Goal: Task Accomplishment & Management: Manage account settings

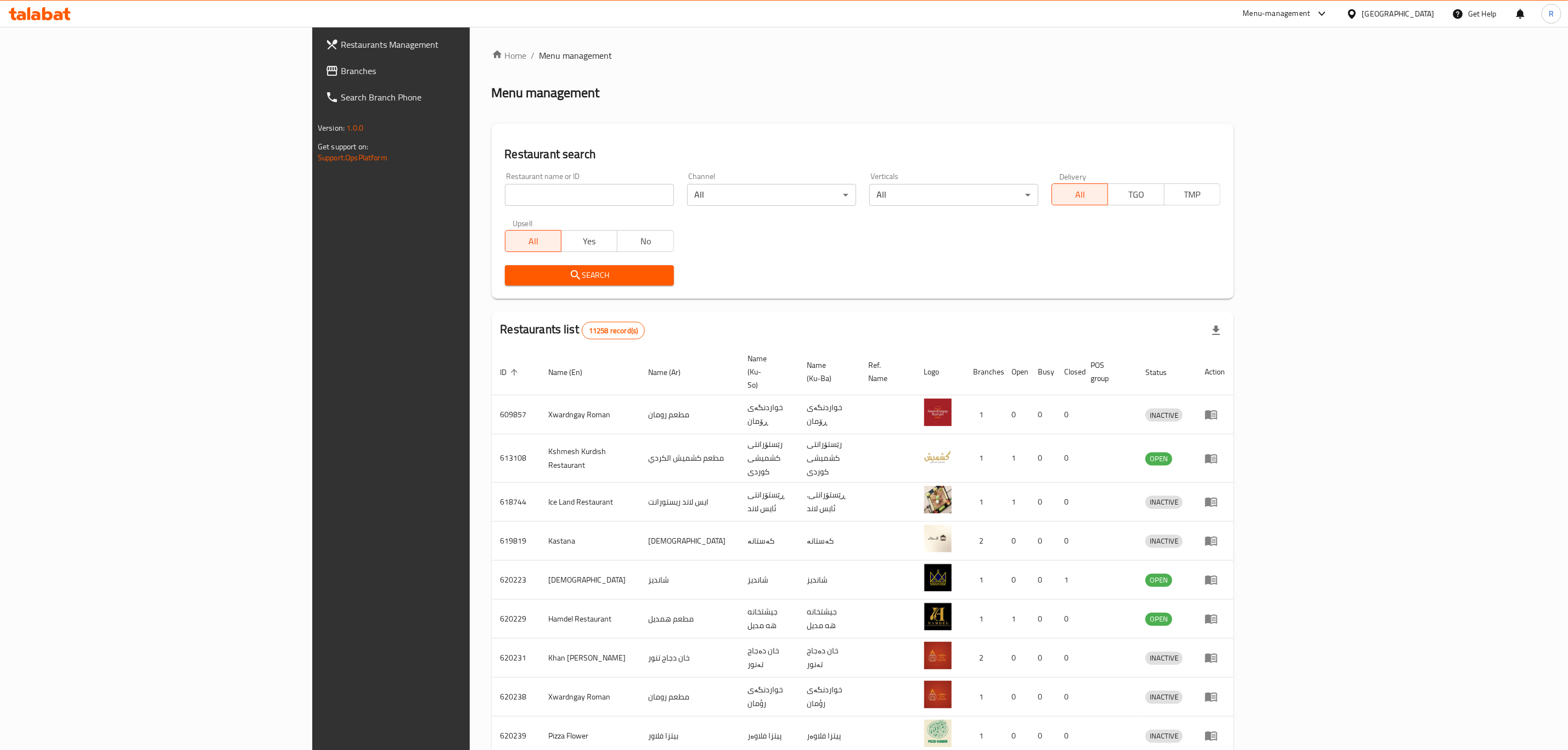
click at [505, 191] on input "search" at bounding box center [589, 195] width 169 height 22
type input "azmir re"
click at [514, 277] on span "Search" at bounding box center [589, 275] width 152 height 14
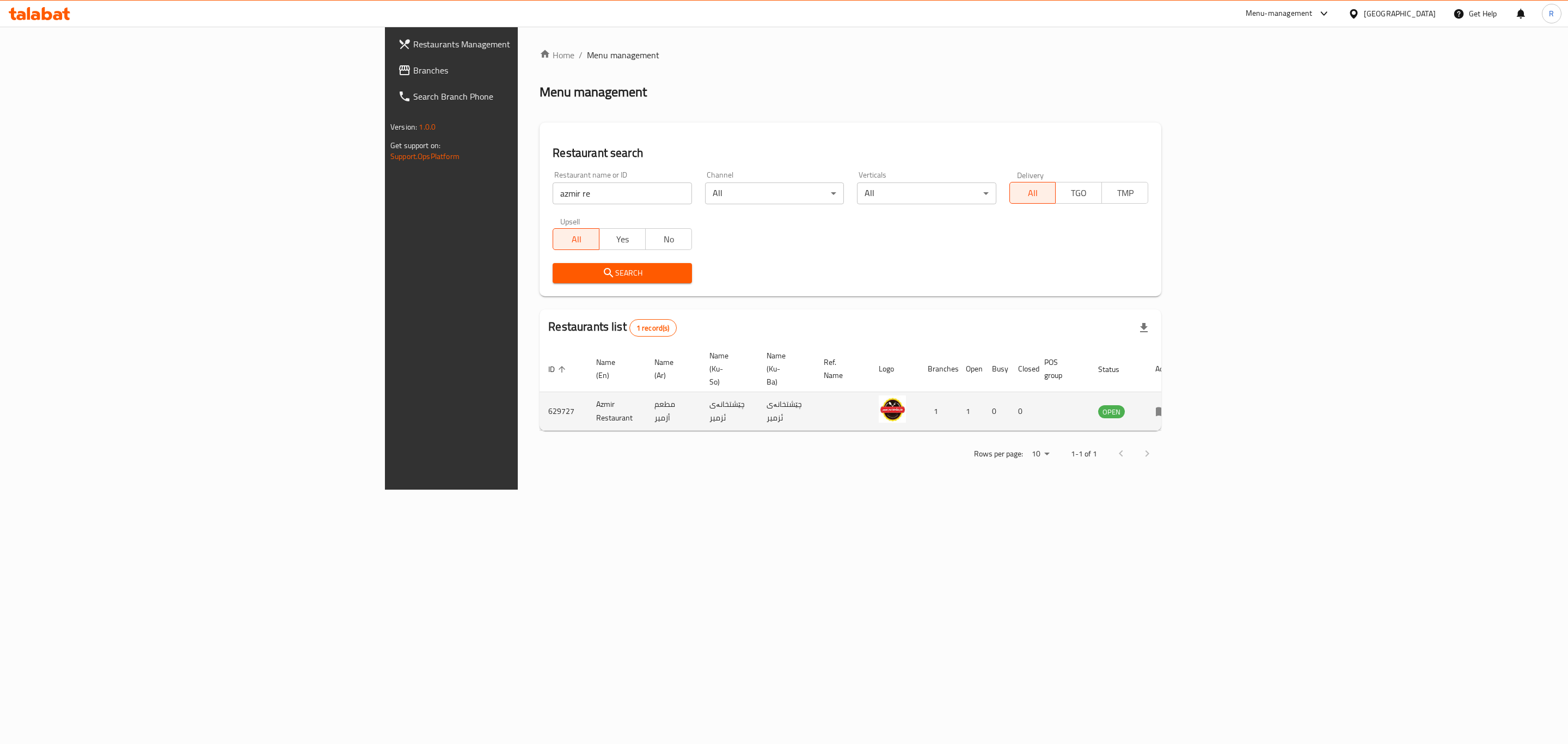
click at [1166, 410] on icon "enhanced table" at bounding box center [1164, 412] width 4 height 4
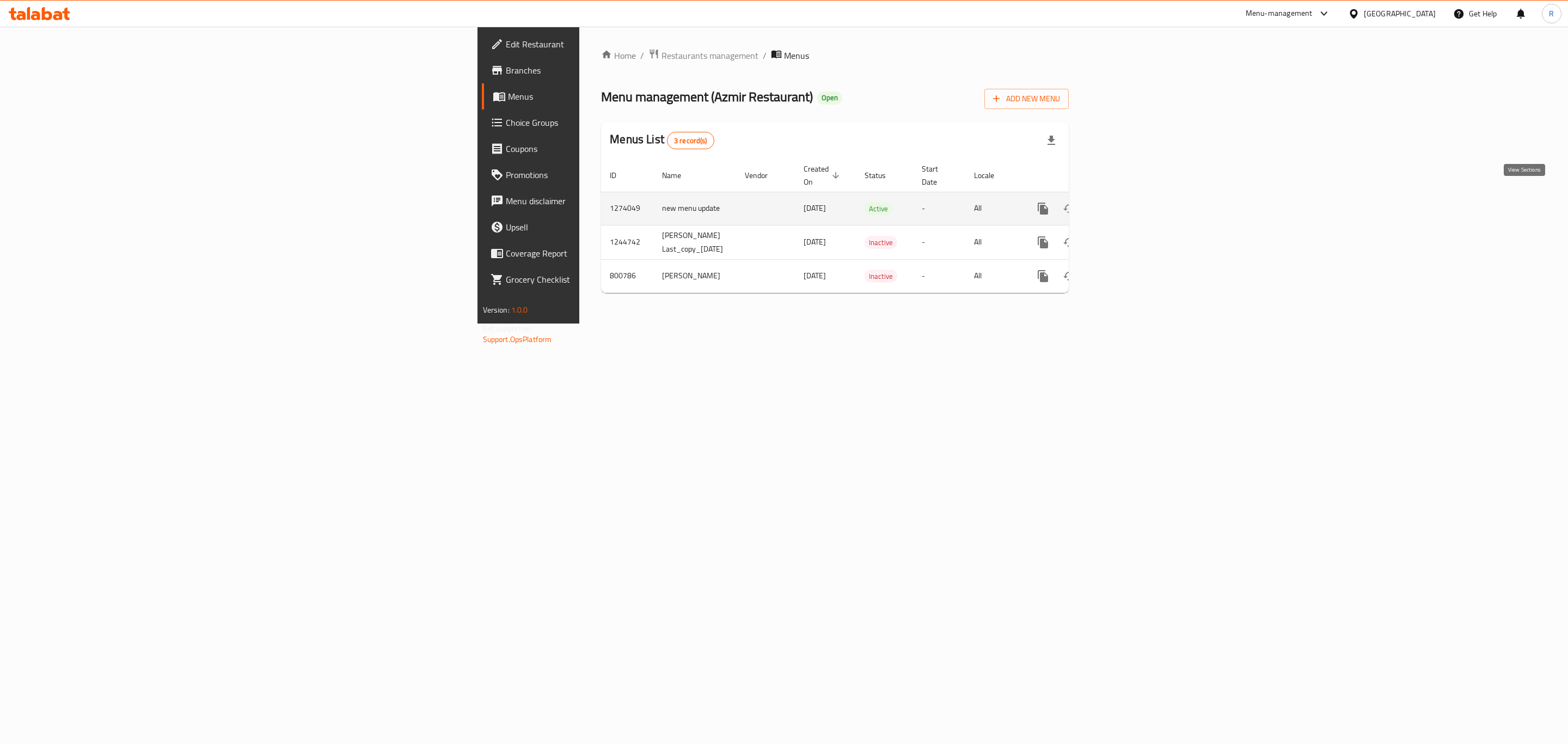
click at [1128, 202] on icon "enhanced table" at bounding box center [1121, 208] width 13 height 13
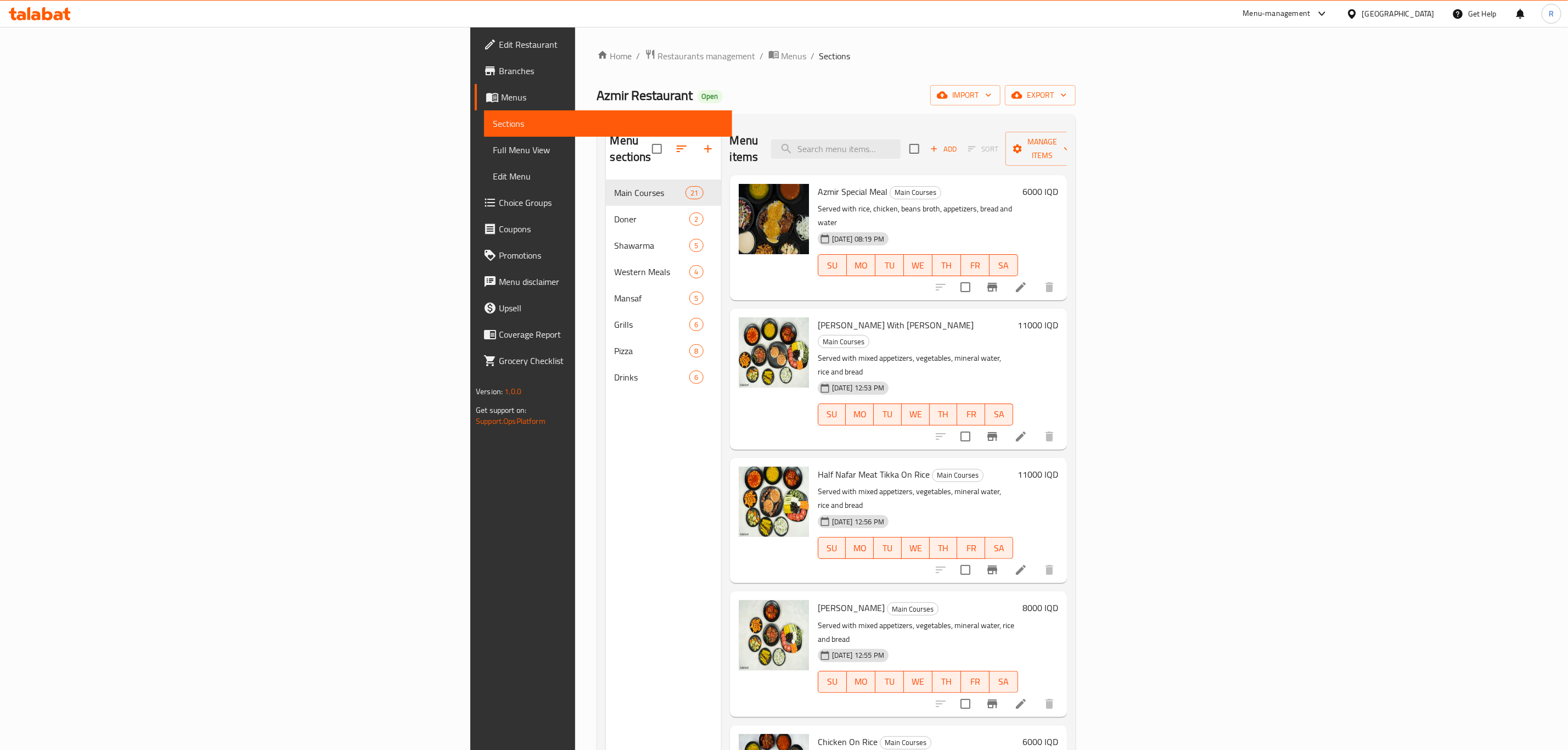
click at [1058, 184] on h6 "6000 IQD" at bounding box center [1040, 191] width 36 height 15
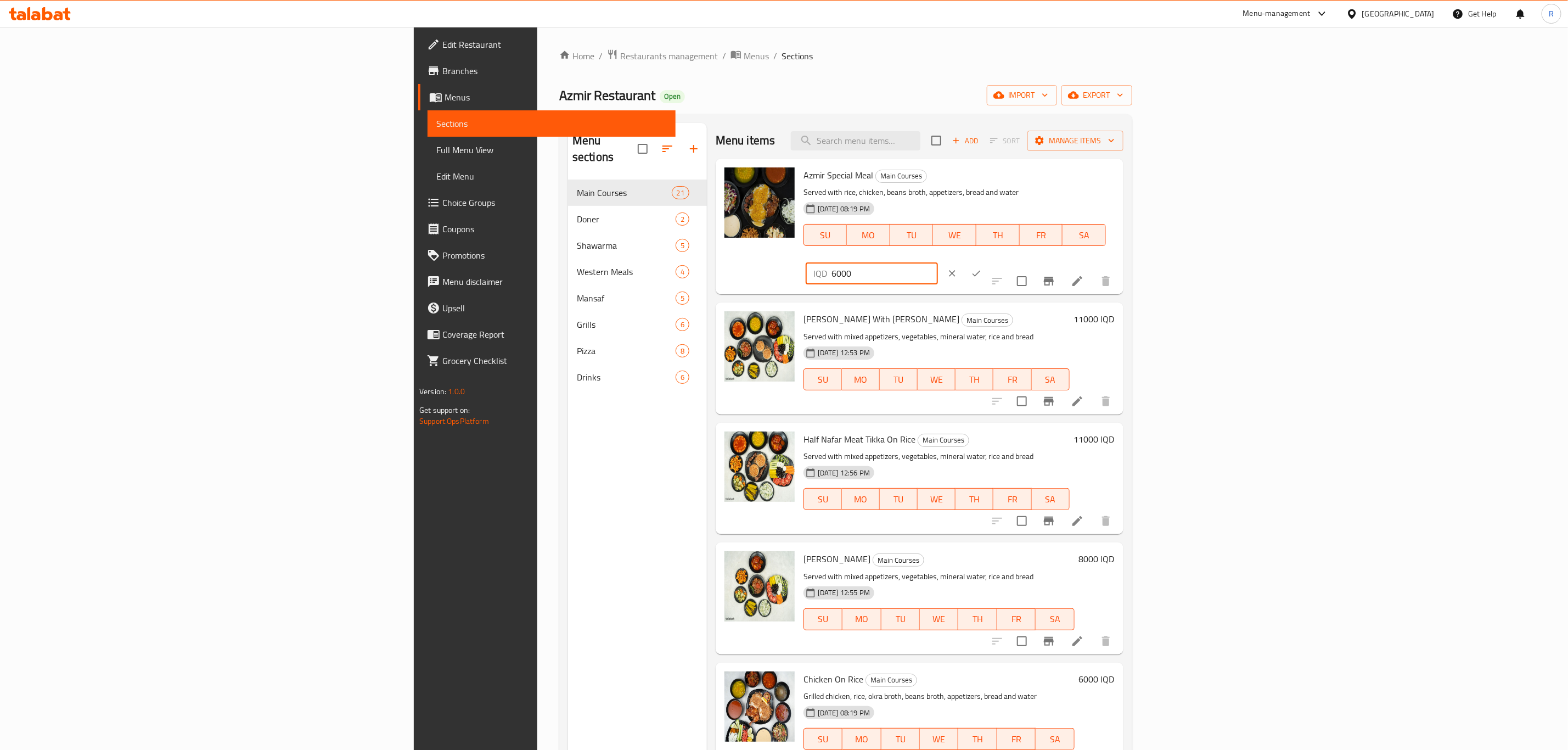
drag, startPoint x: 1367, startPoint y: 180, endPoint x: 1326, endPoint y: 190, distance: 42.2
click at [1119, 190] on div "Azmir Special Meal Main Courses Served with rice, chicken, beans broth, appetiz…" at bounding box center [959, 226] width 320 height 127
type input "7000"
click at [981, 271] on icon "ok" at bounding box center [976, 274] width 8 height 6
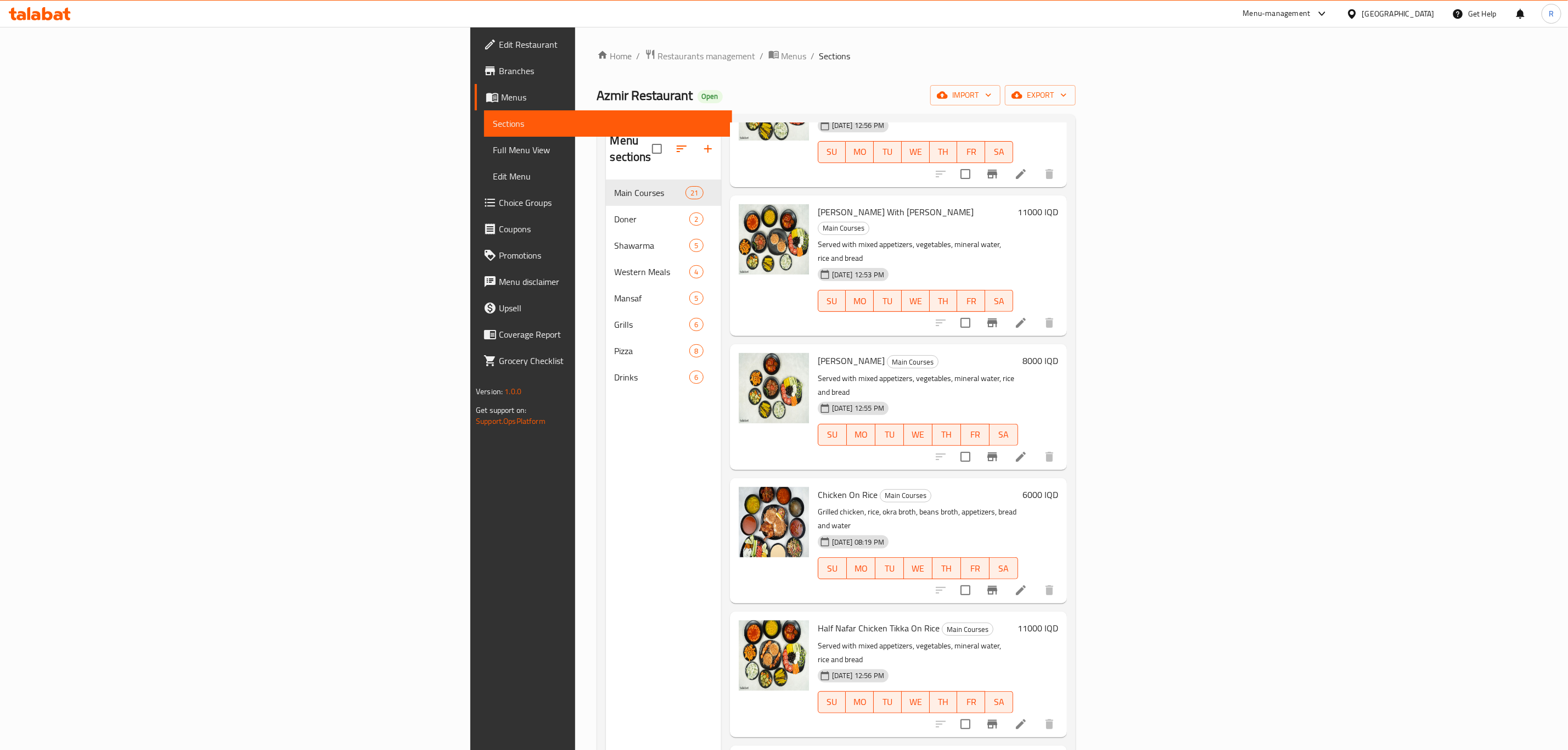
scroll to position [412, 0]
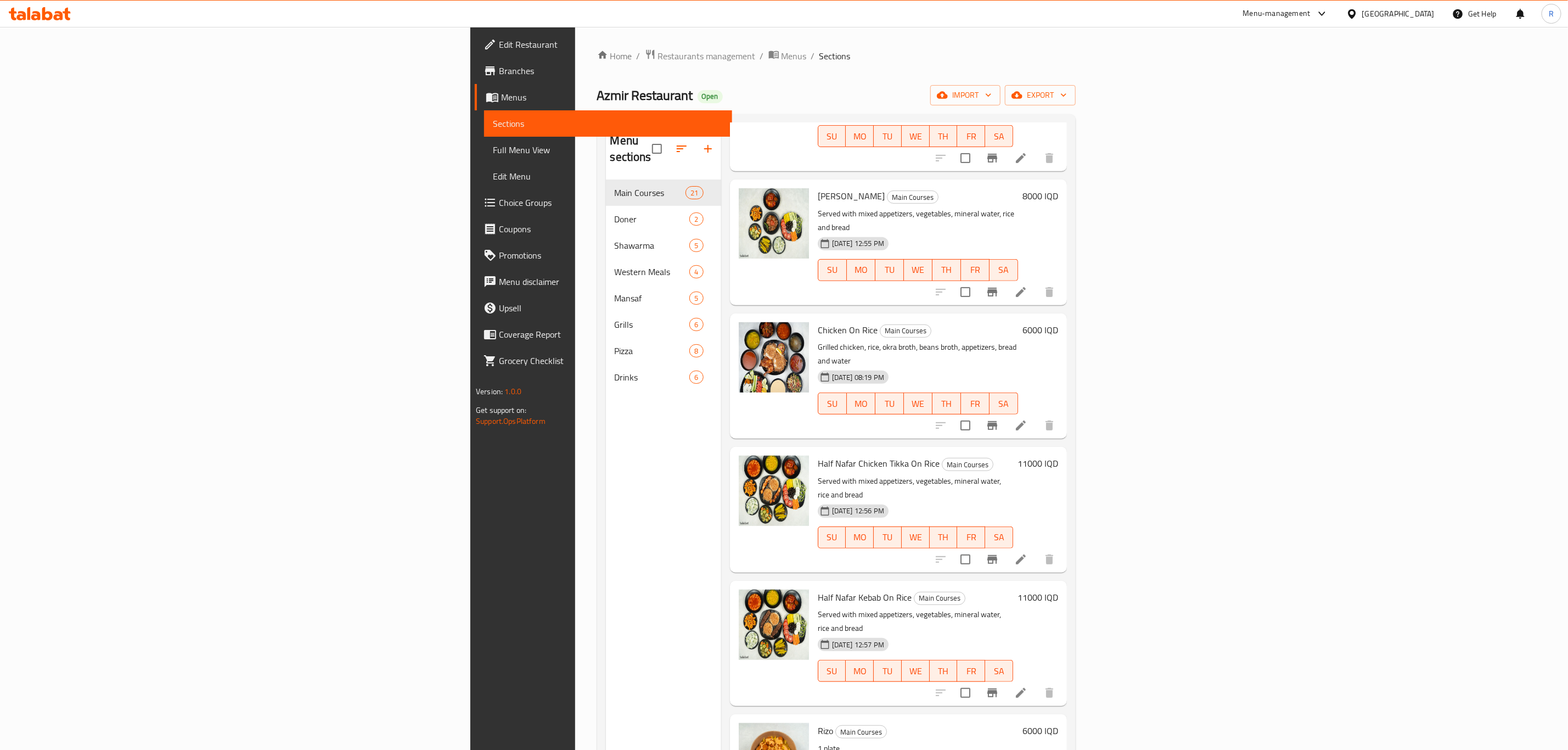
click at [1058, 322] on h6 "6000 IQD" at bounding box center [1040, 330] width 36 height 15
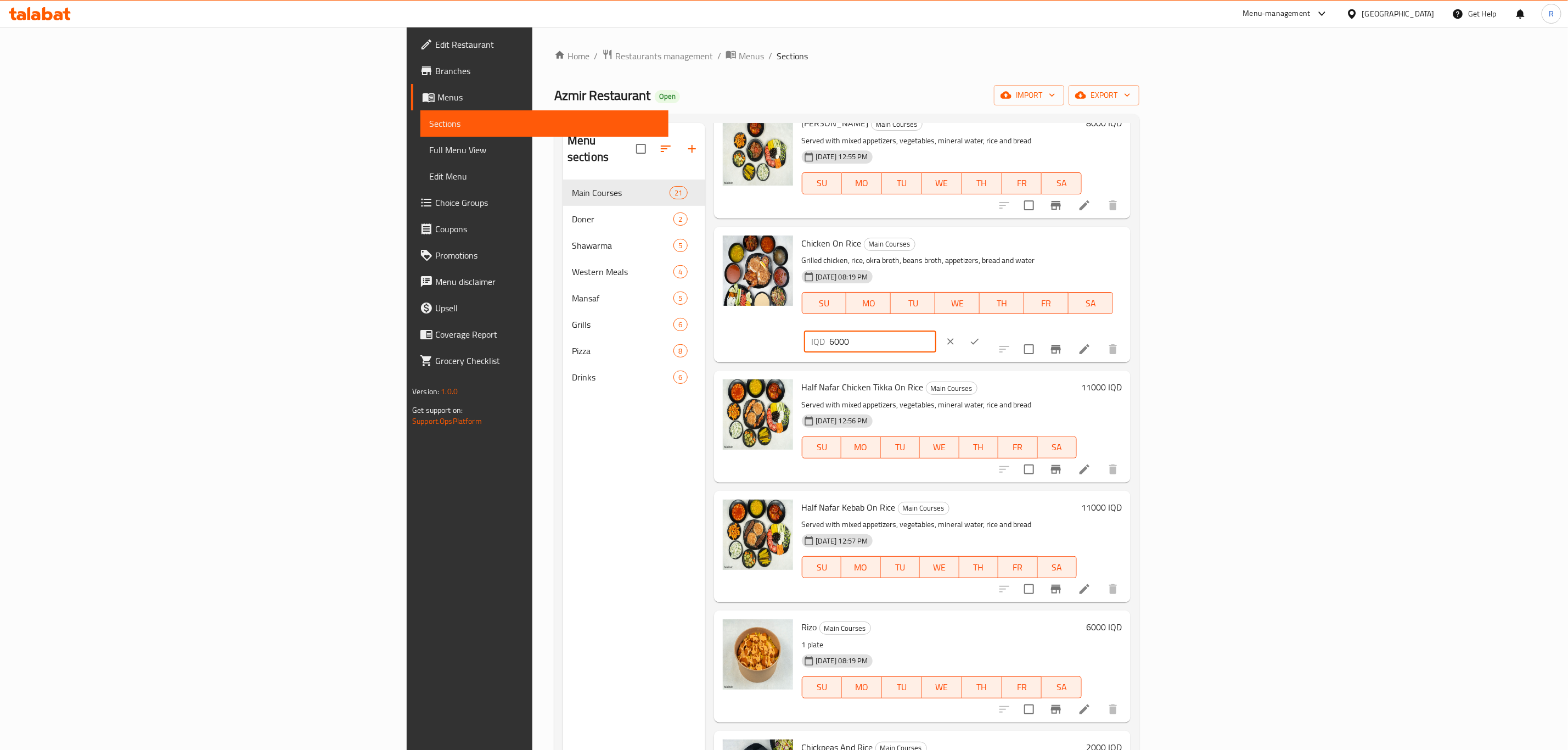
drag, startPoint x: 1350, startPoint y: 252, endPoint x: 1315, endPoint y: 255, distance: 35.1
click at [1127, 255] on div "Chicken On Rice Main Courses Grilled chicken, rice, okra broth, beans broth, ap…" at bounding box center [962, 295] width 330 height 127
type input "7000"
drag, startPoint x: 1493, startPoint y: 246, endPoint x: 1488, endPoint y: 251, distance: 7.1
click at [980, 336] on icon "ok" at bounding box center [975, 341] width 11 height 11
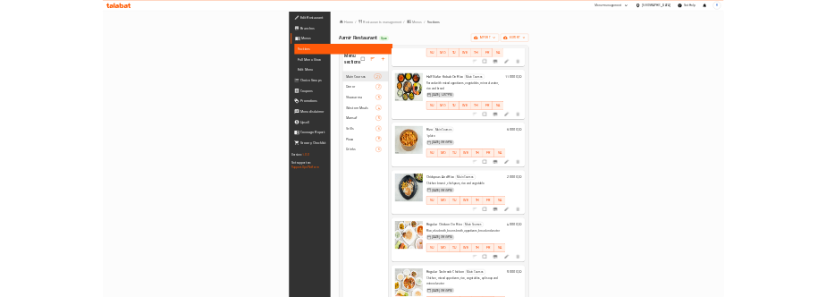
scroll to position [1342, 0]
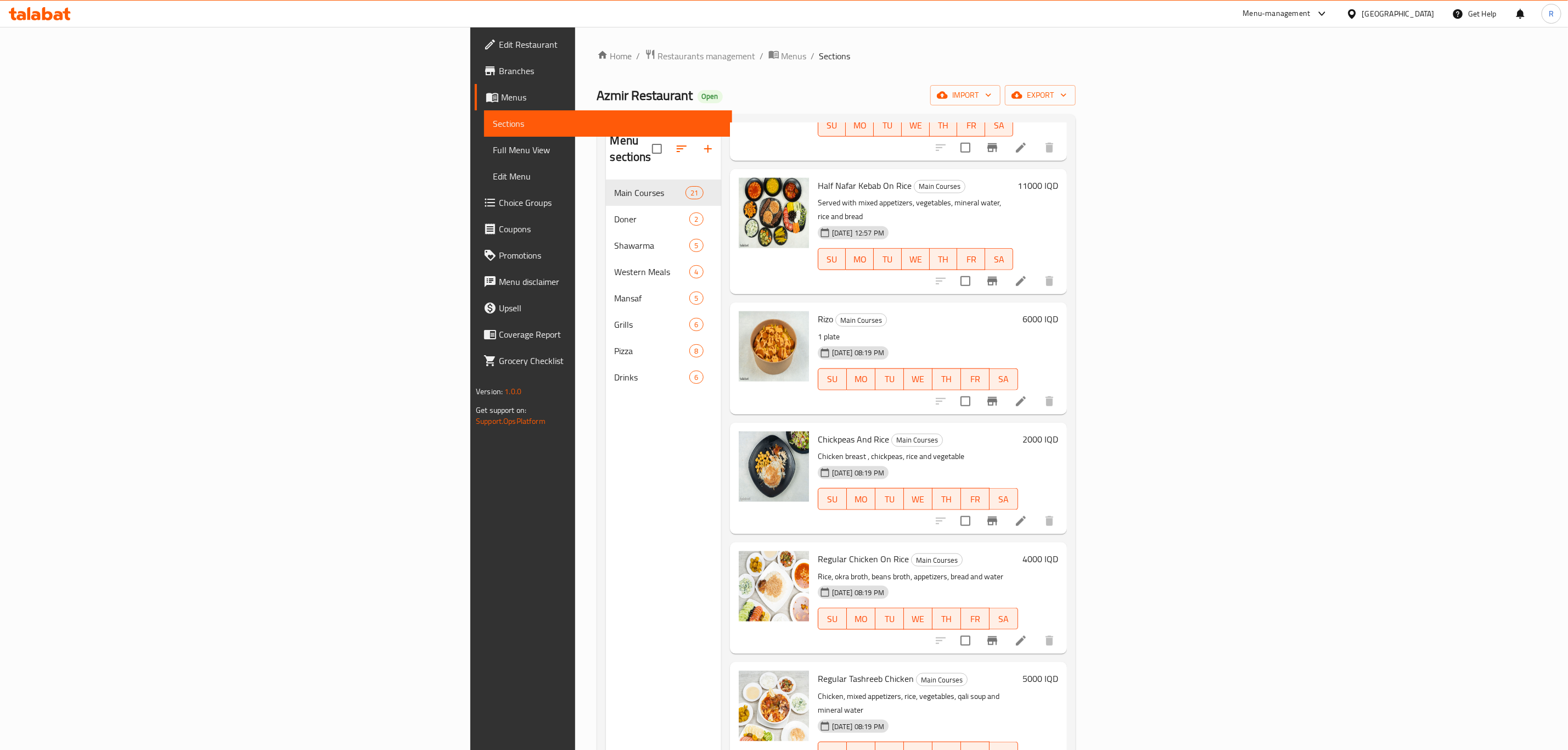
click at [1058, 551] on h6 "4000 IQD" at bounding box center [1040, 559] width 36 height 15
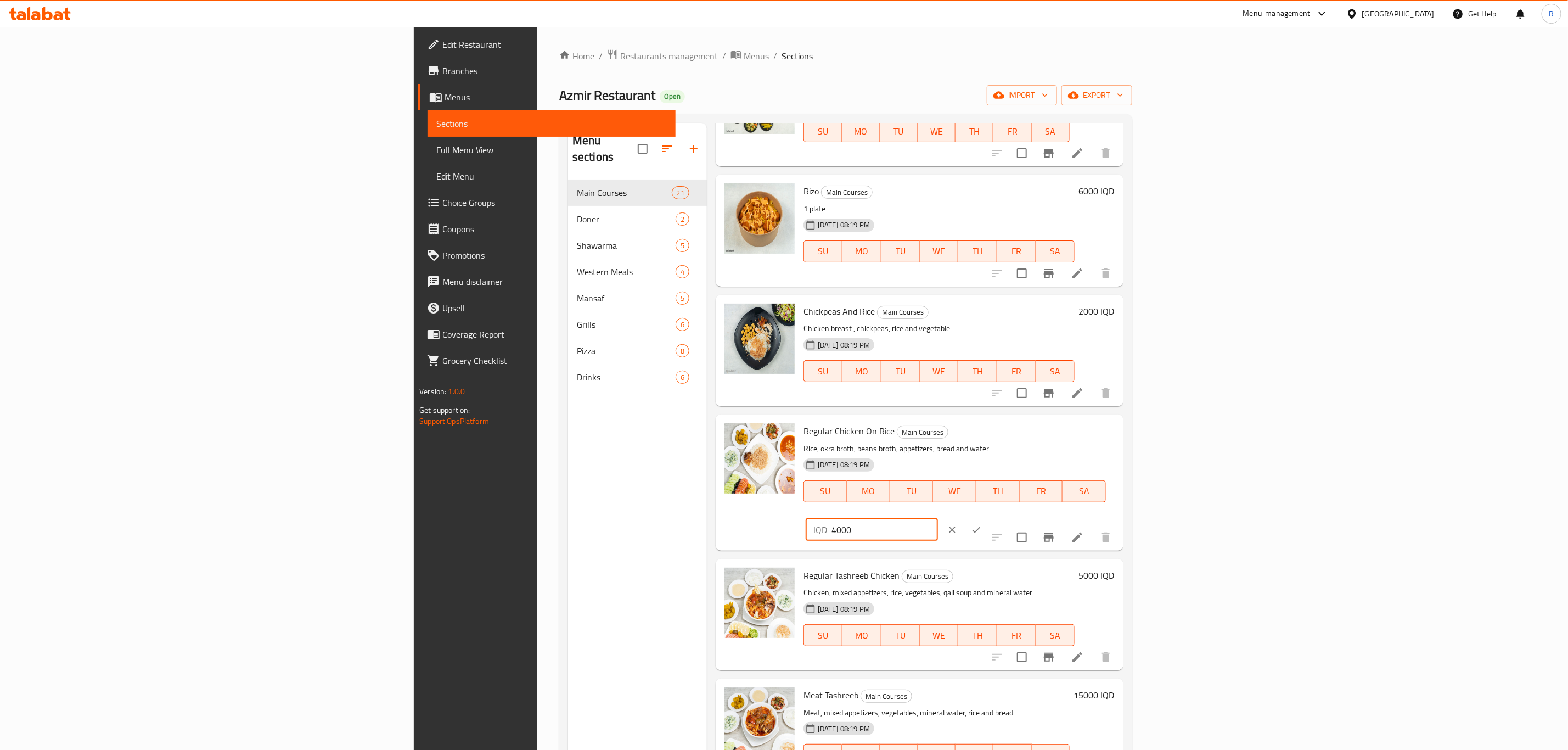
drag, startPoint x: 1369, startPoint y: 435, endPoint x: 1337, endPoint y: 439, distance: 32.2
click at [1005, 517] on div "IQD 4000 ​" at bounding box center [903, 529] width 201 height 24
type input "5000"
drag, startPoint x: 1495, startPoint y: 436, endPoint x: 1453, endPoint y: 463, distance: 49.9
click at [981, 527] on icon "ok" at bounding box center [976, 530] width 8 height 6
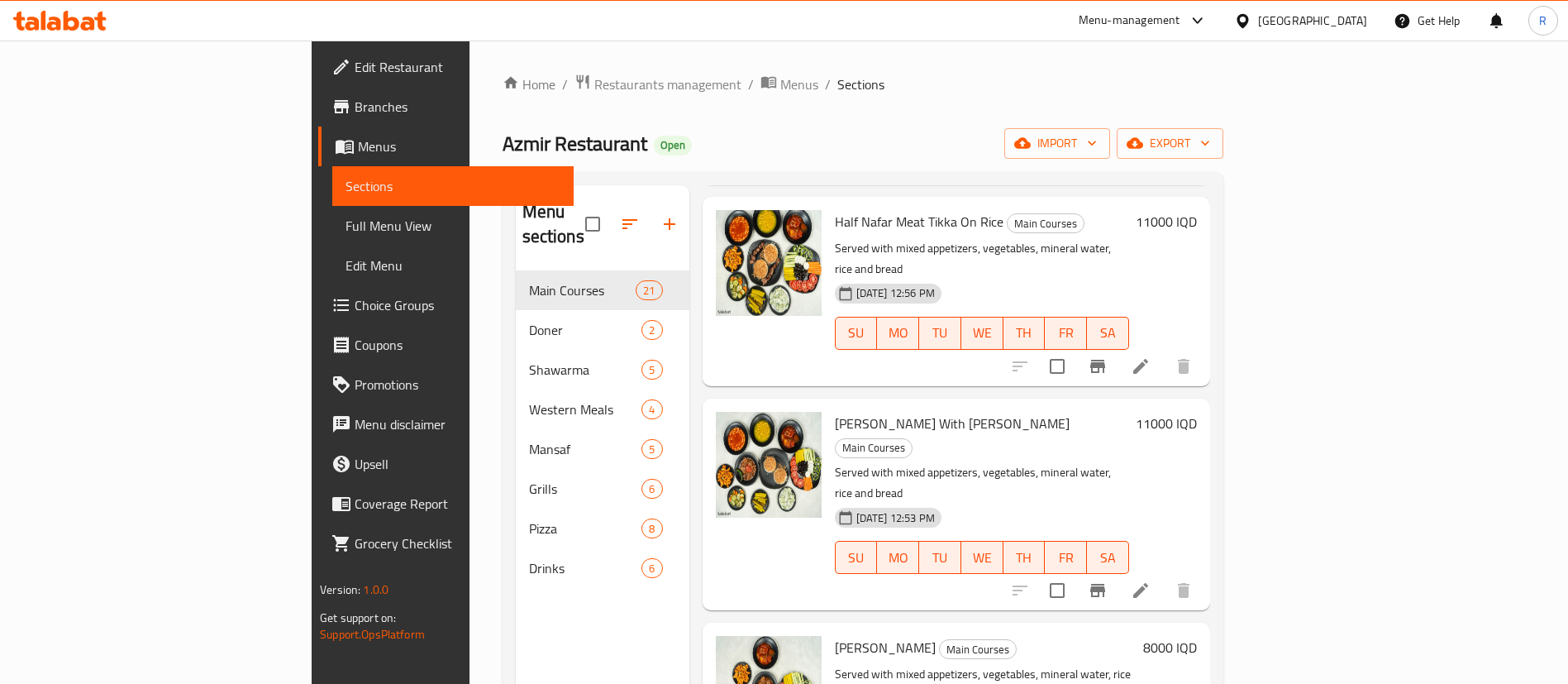
scroll to position [0, 0]
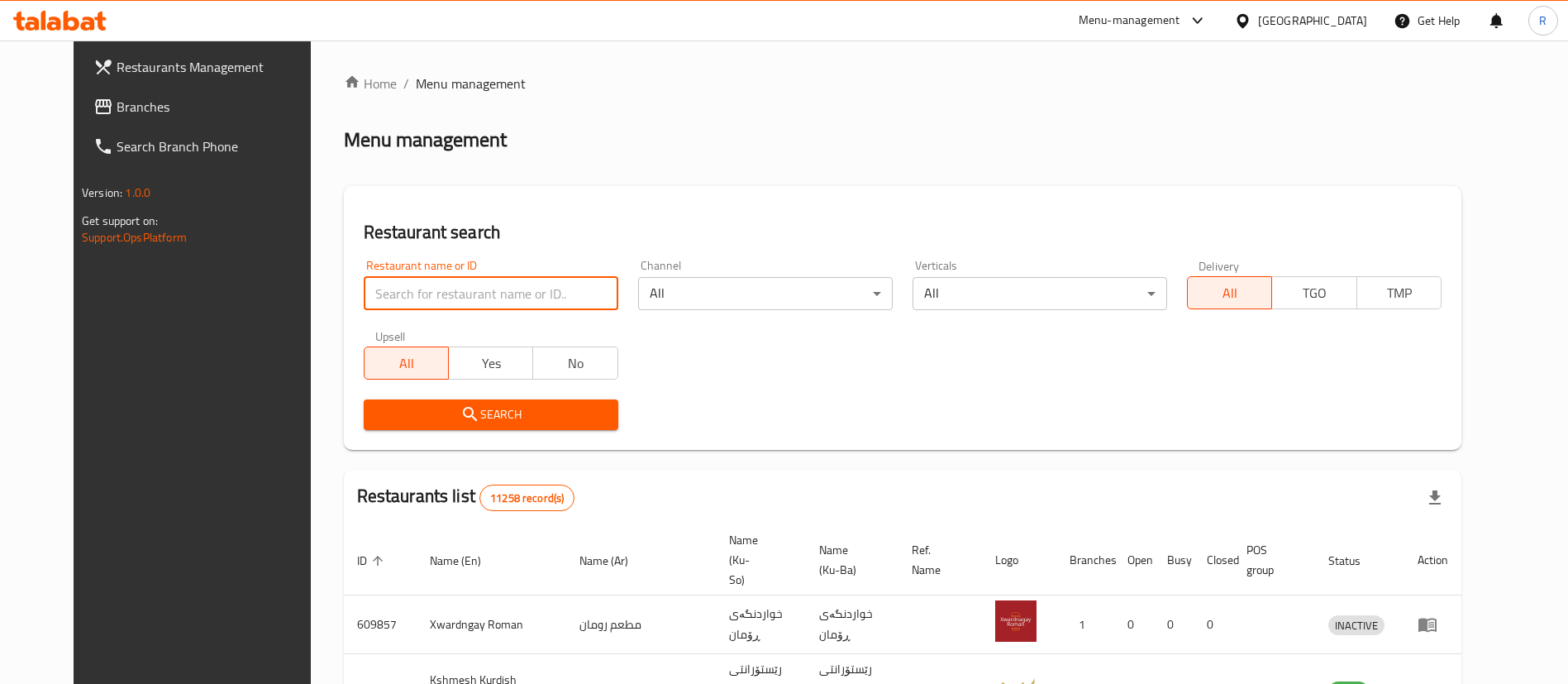
click at [462, 302] on input "search" at bounding box center [491, 294] width 254 height 33
type input "business"
click button "Search" at bounding box center [491, 414] width 254 height 31
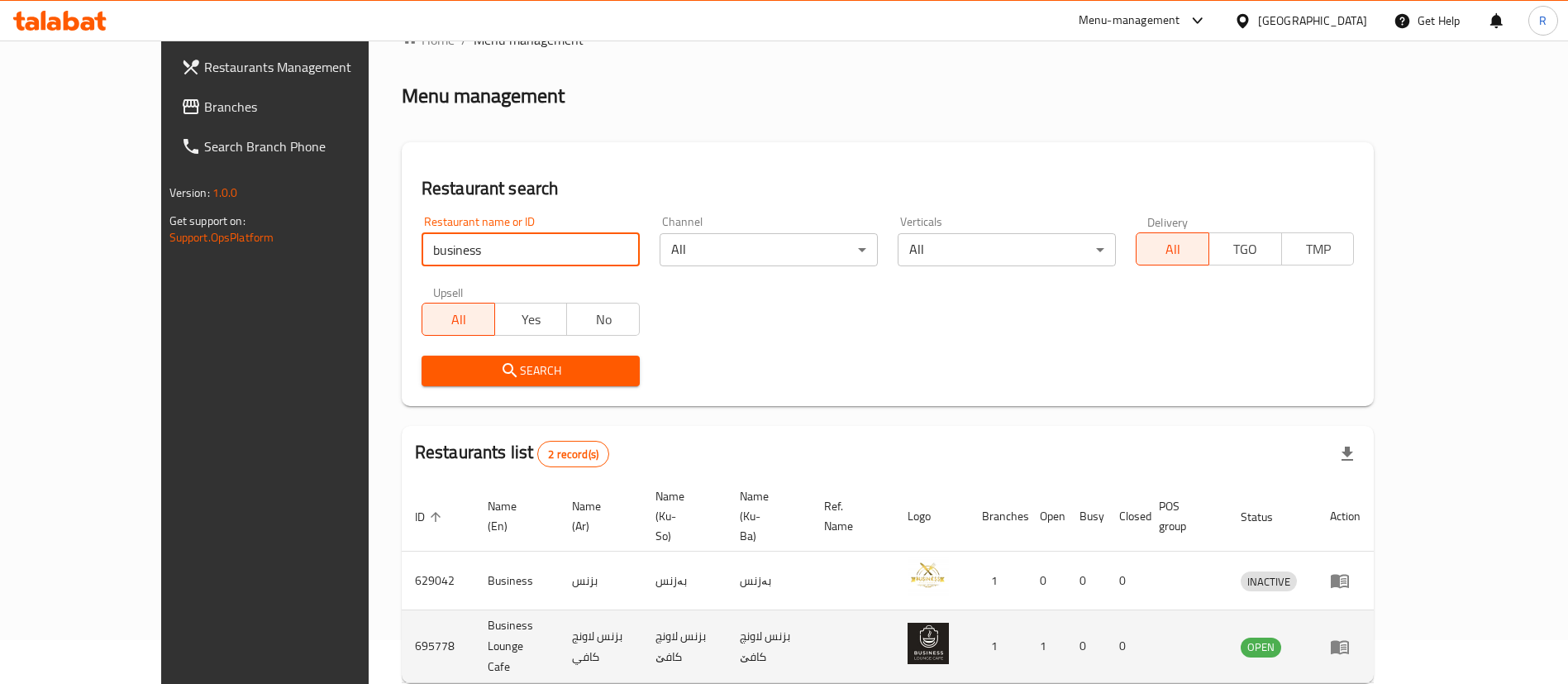
scroll to position [80, 0]
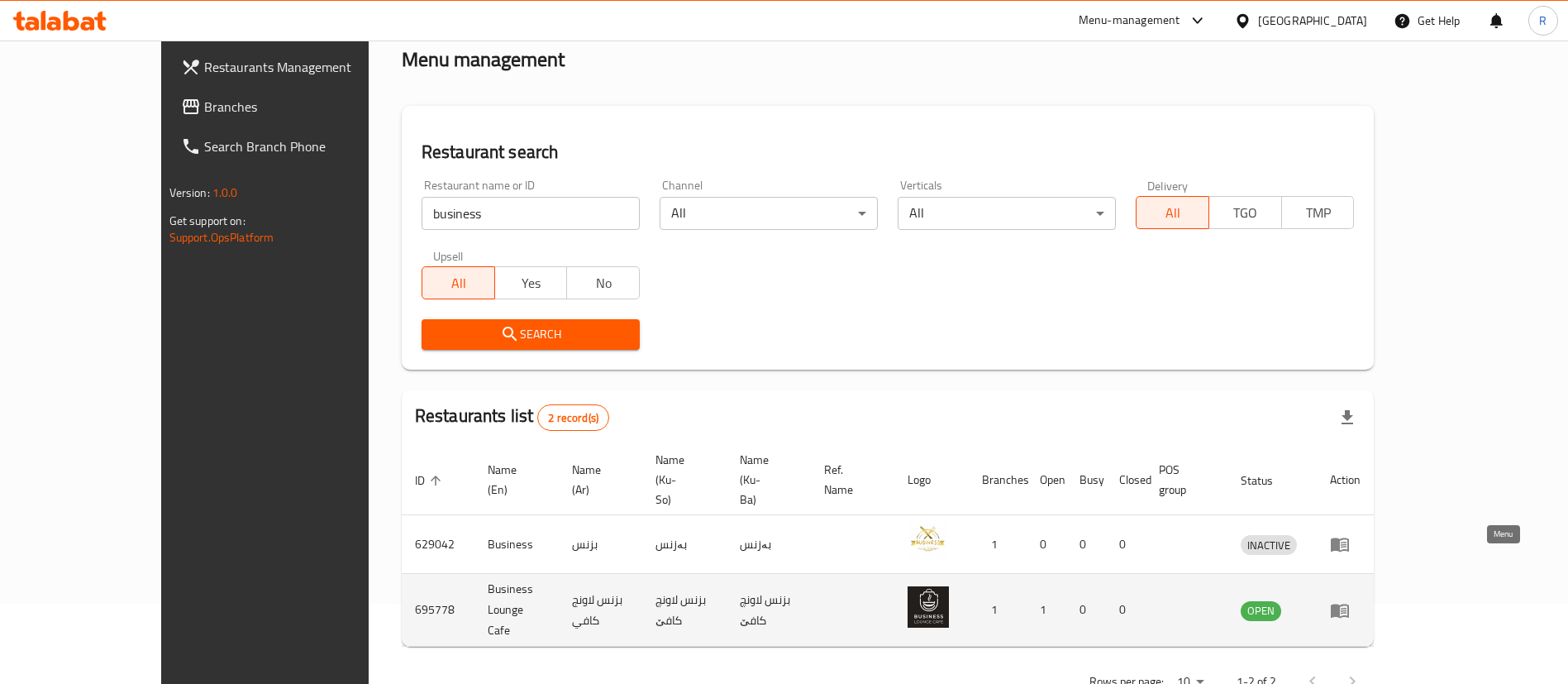
click at [1350, 600] on icon "enhanced table" at bounding box center [1339, 609] width 19 height 19
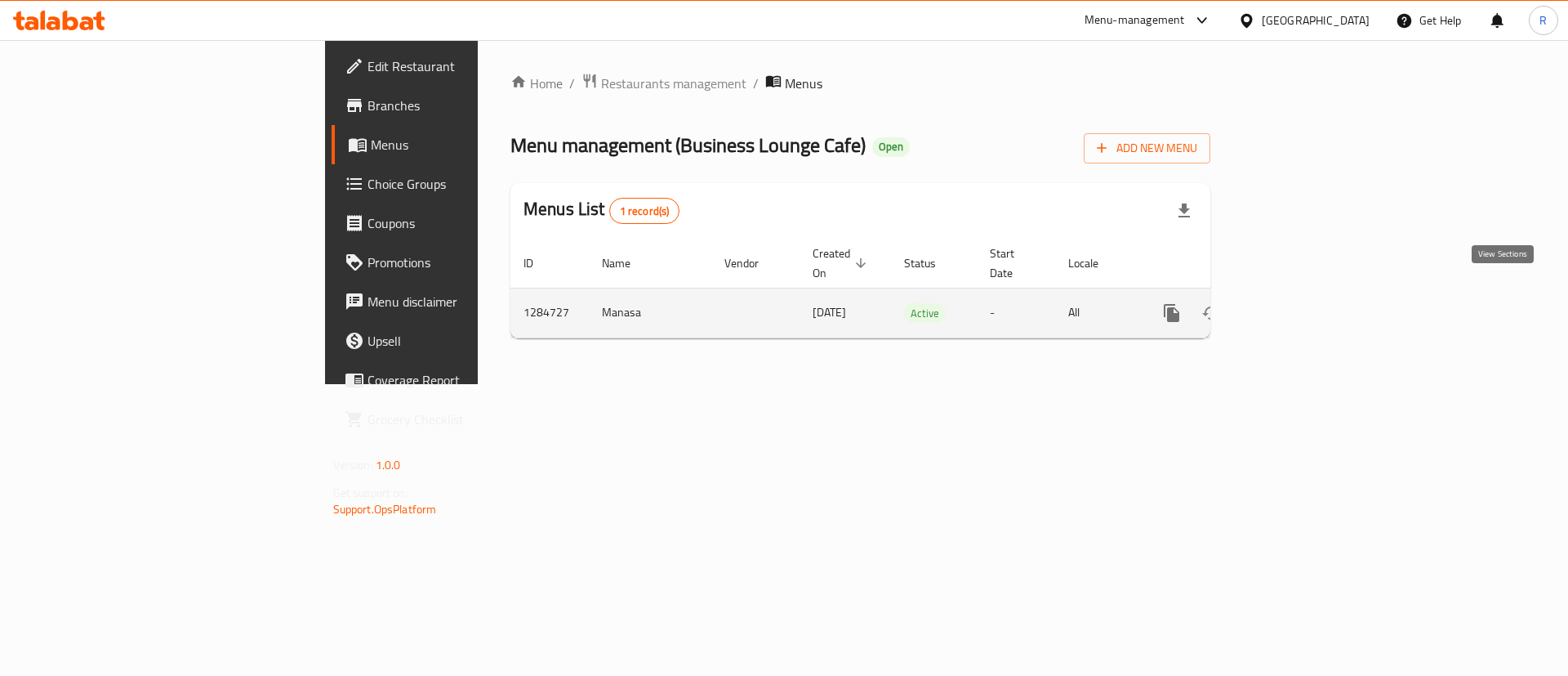
click at [1300, 303] on icon "enhanced table" at bounding box center [1289, 312] width 19 height 19
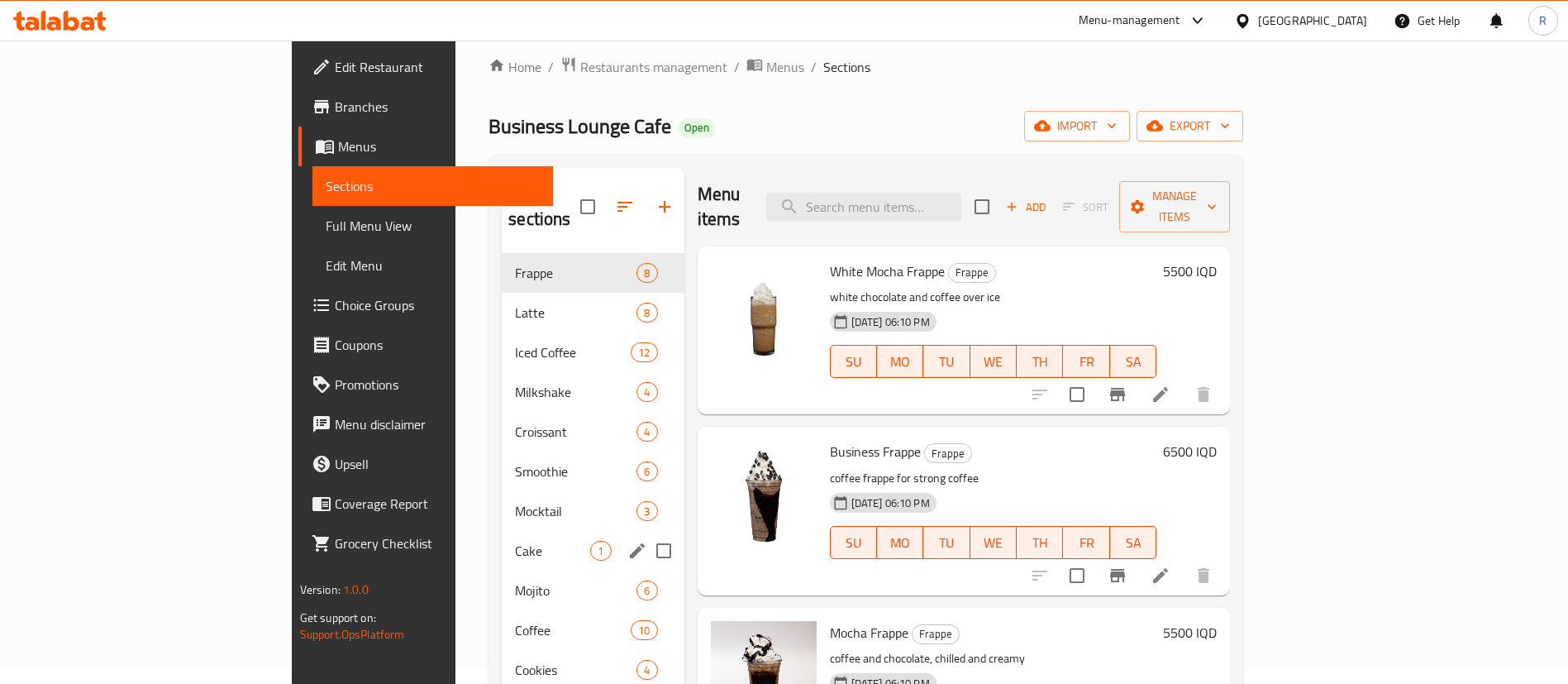
scroll to position [124, 0]
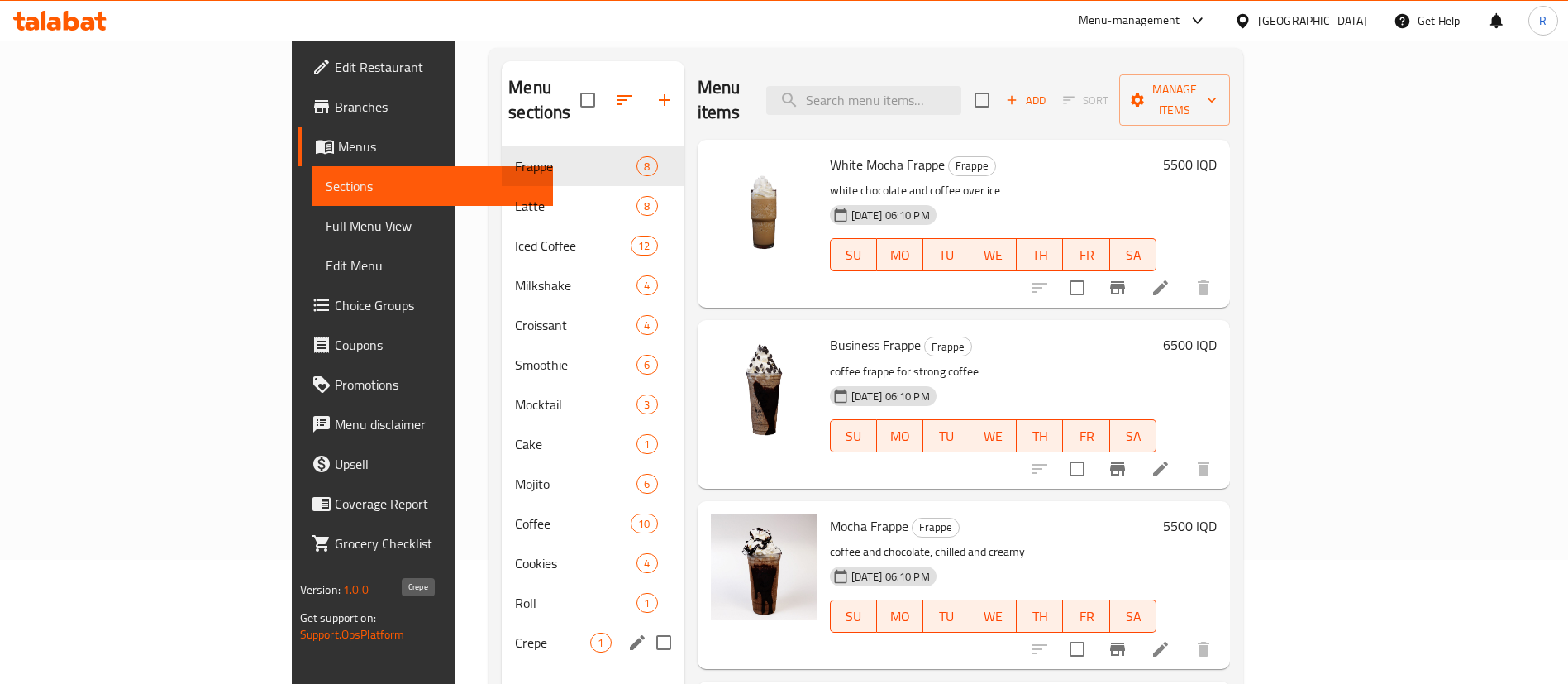
click at [515, 632] on span "Crepe" at bounding box center [552, 641] width 75 height 19
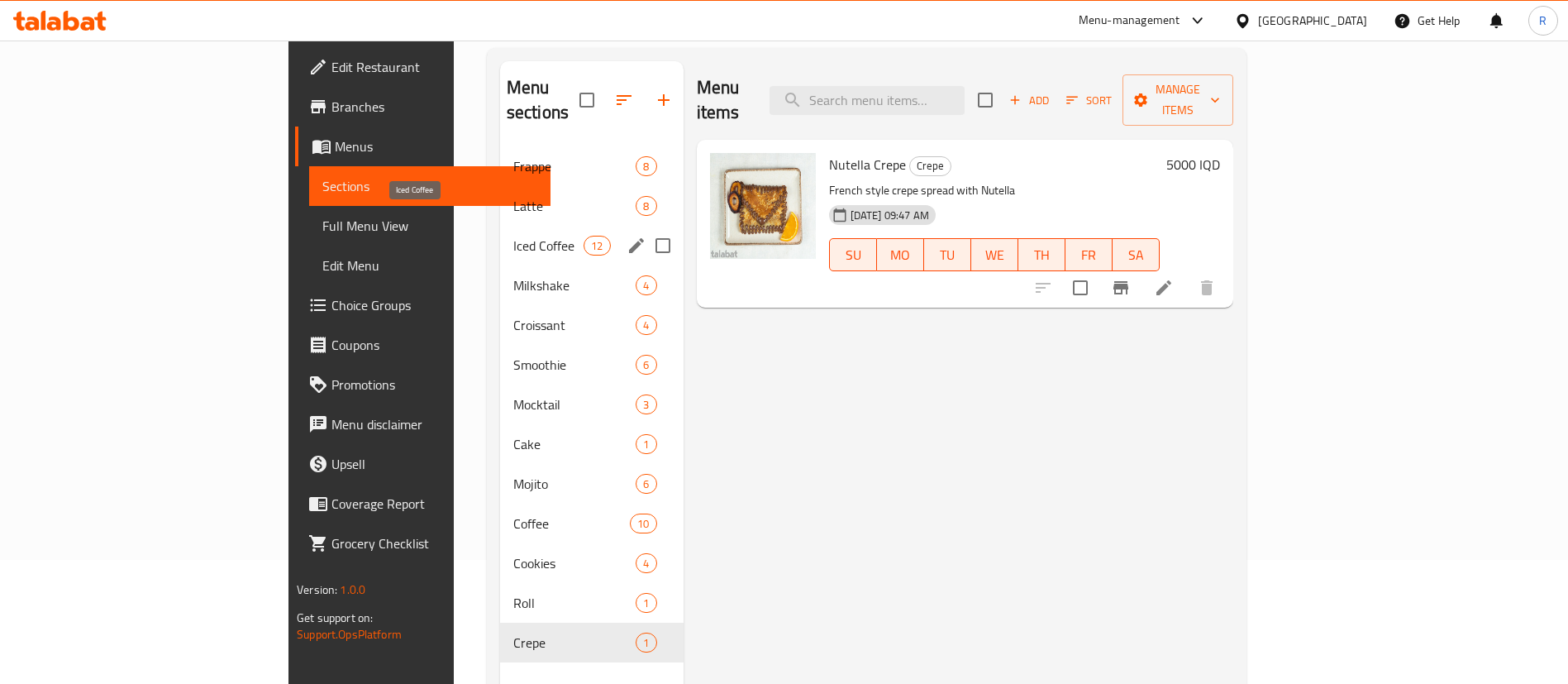
drag, startPoint x: 379, startPoint y: 216, endPoint x: 483, endPoint y: 236, distance: 105.9
click at [513, 236] on span "Iced Coffee" at bounding box center [548, 245] width 70 height 19
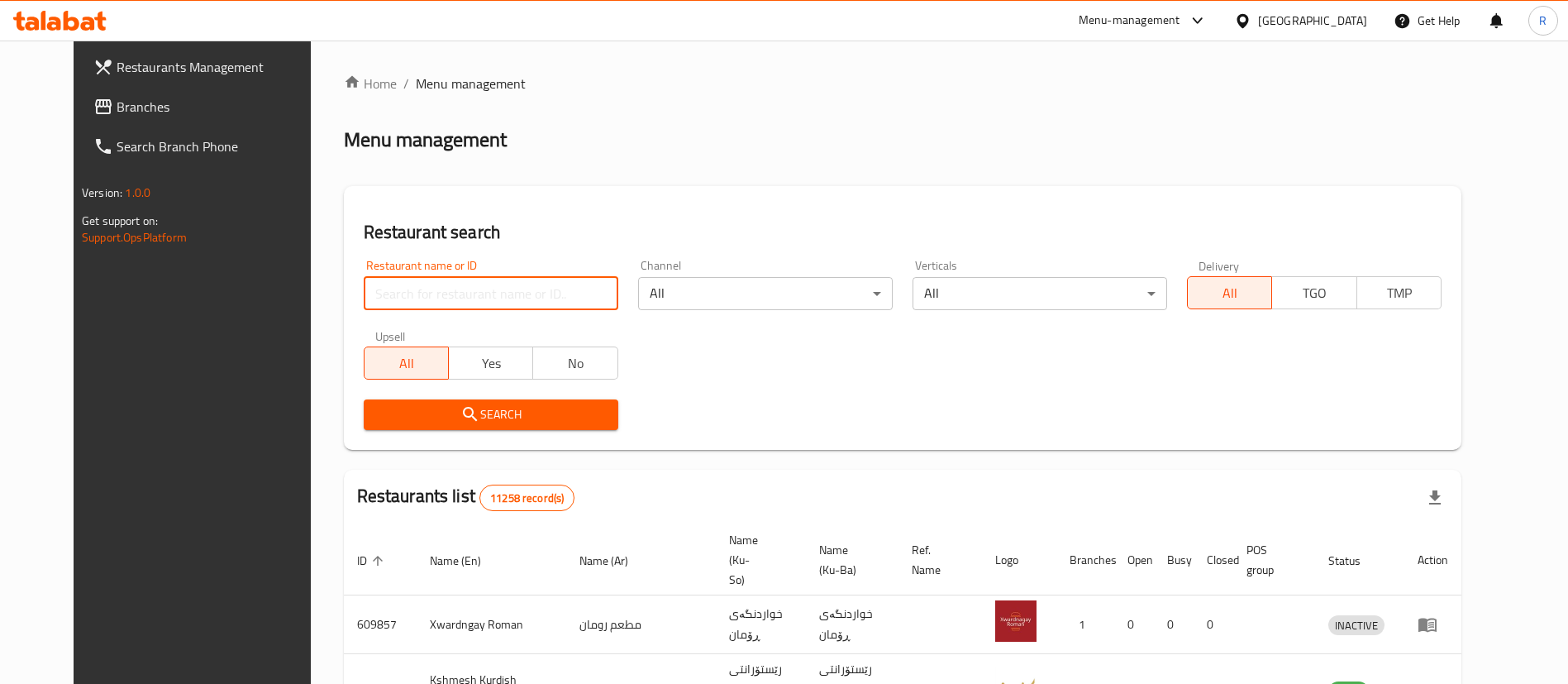
paste input "695778"
type input "695778"
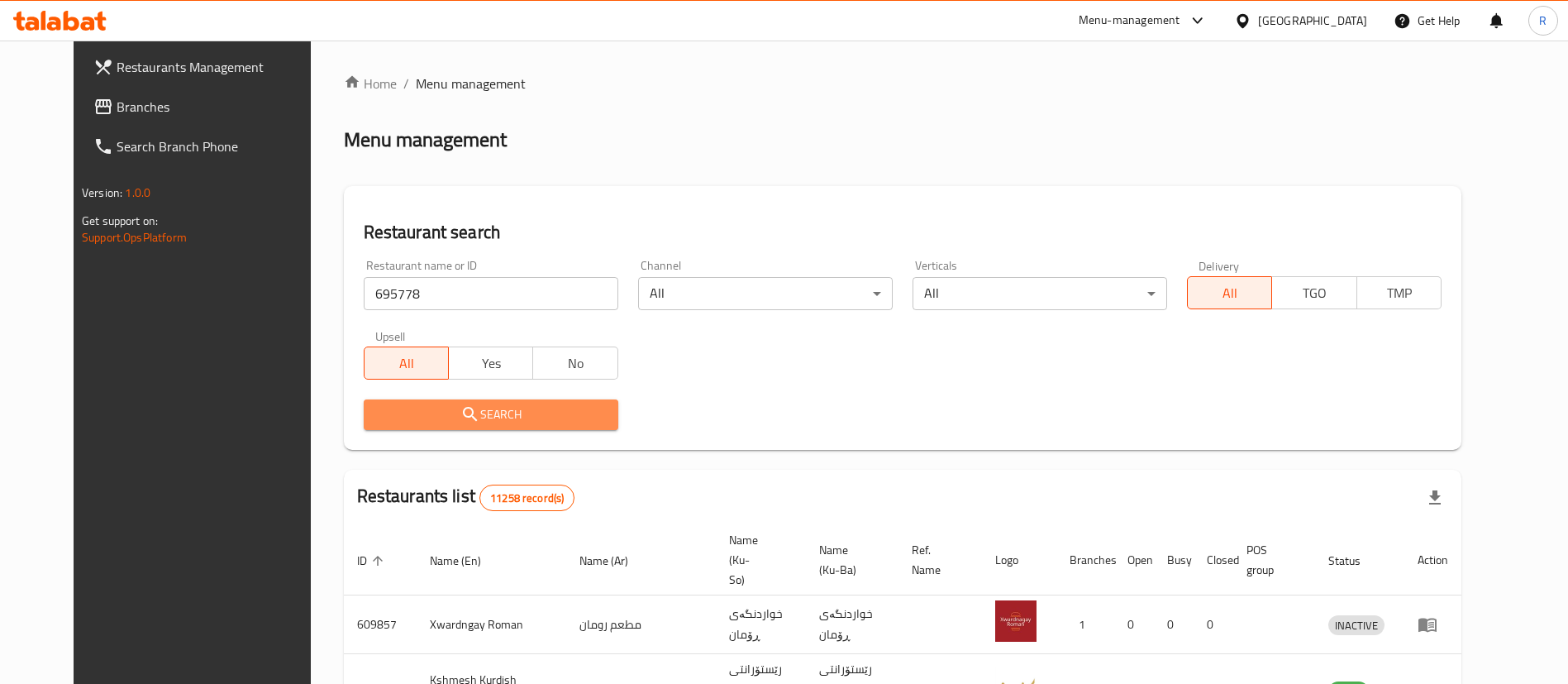
click at [513, 408] on span "Search" at bounding box center [491, 414] width 228 height 20
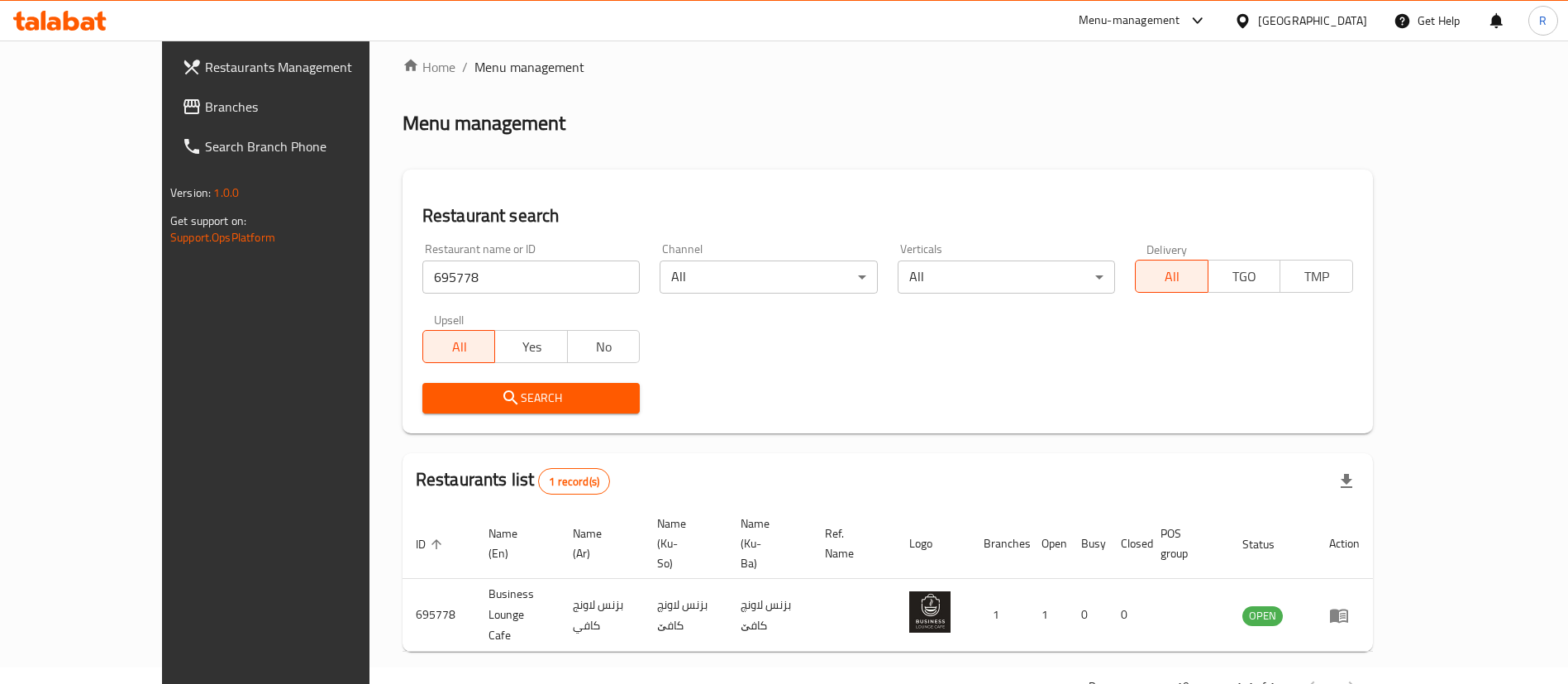
scroll to position [21, 0]
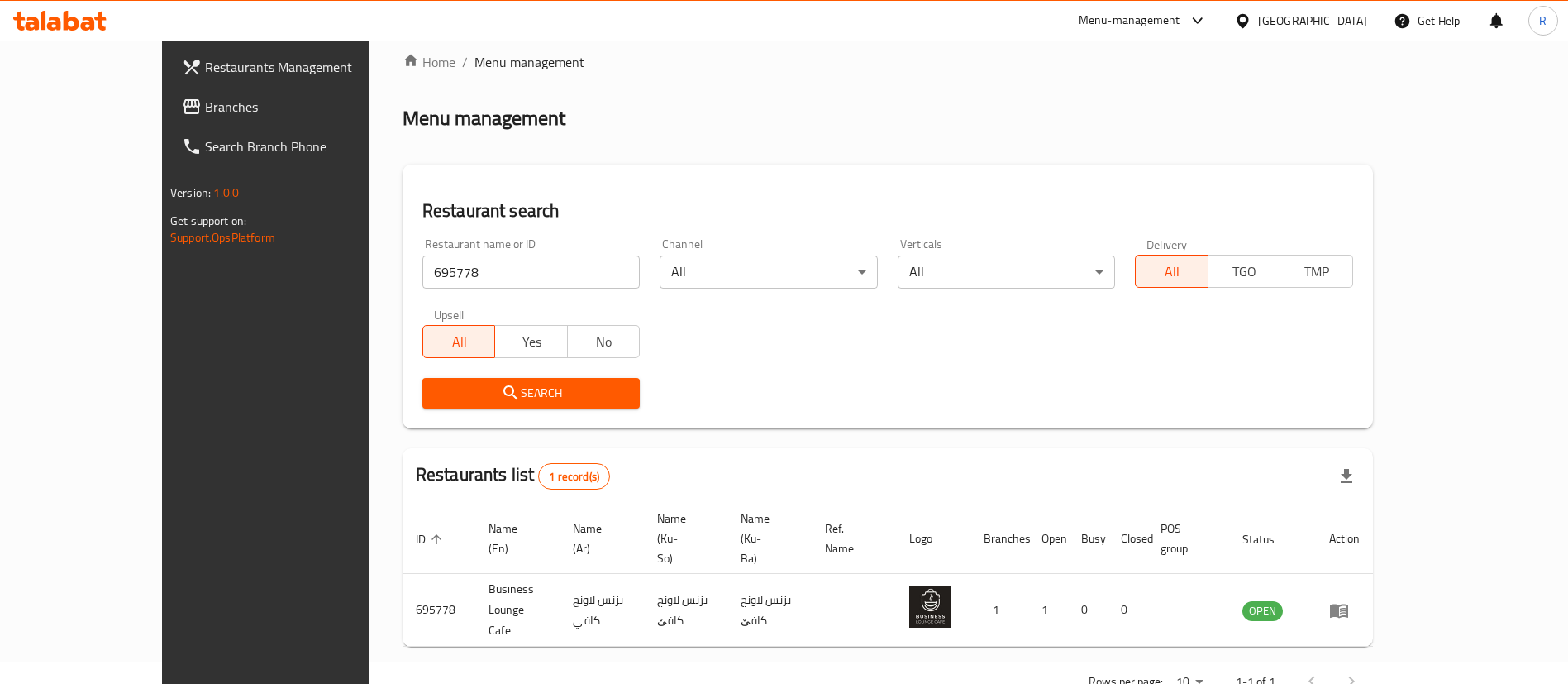
click at [1348, 604] on icon "enhanced table" at bounding box center [1339, 610] width 18 height 14
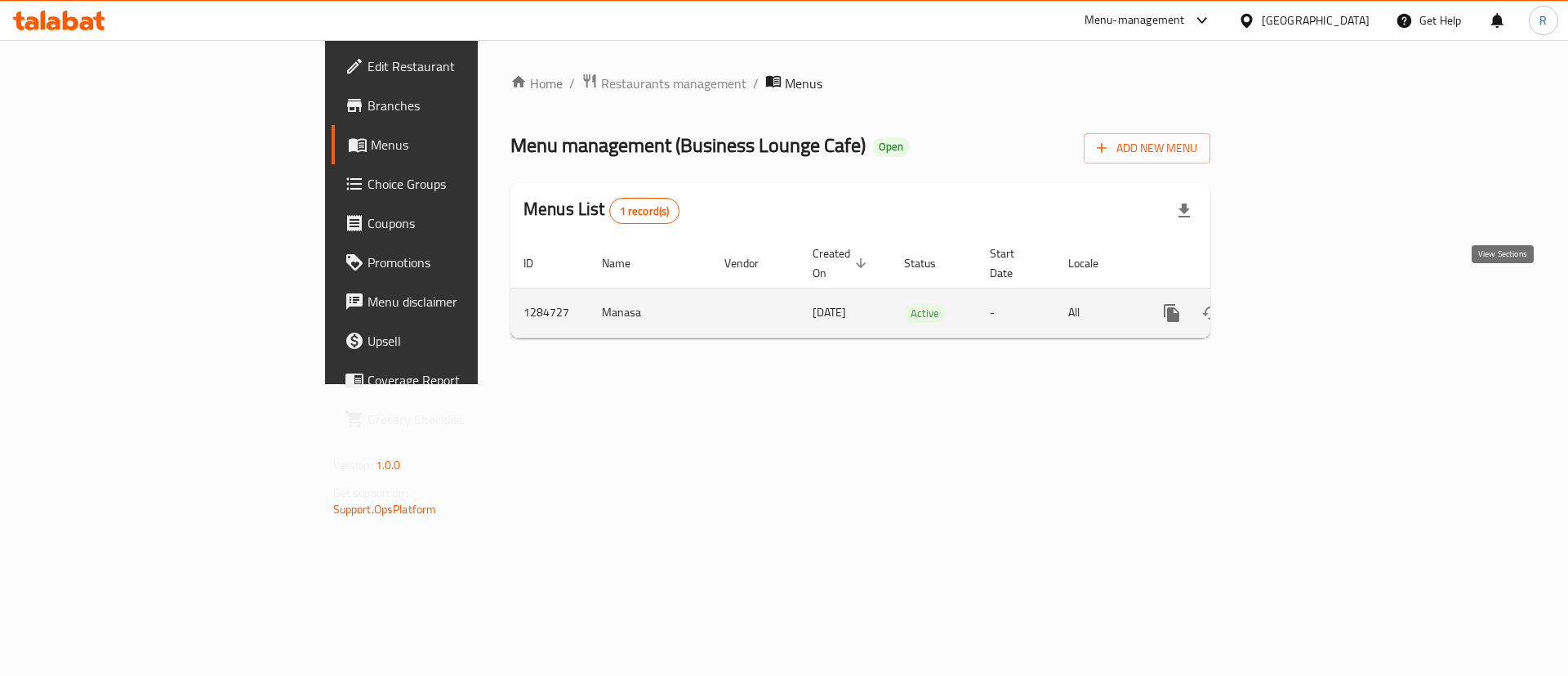
click at [1310, 309] on link "enhanced table" at bounding box center [1289, 312] width 39 height 39
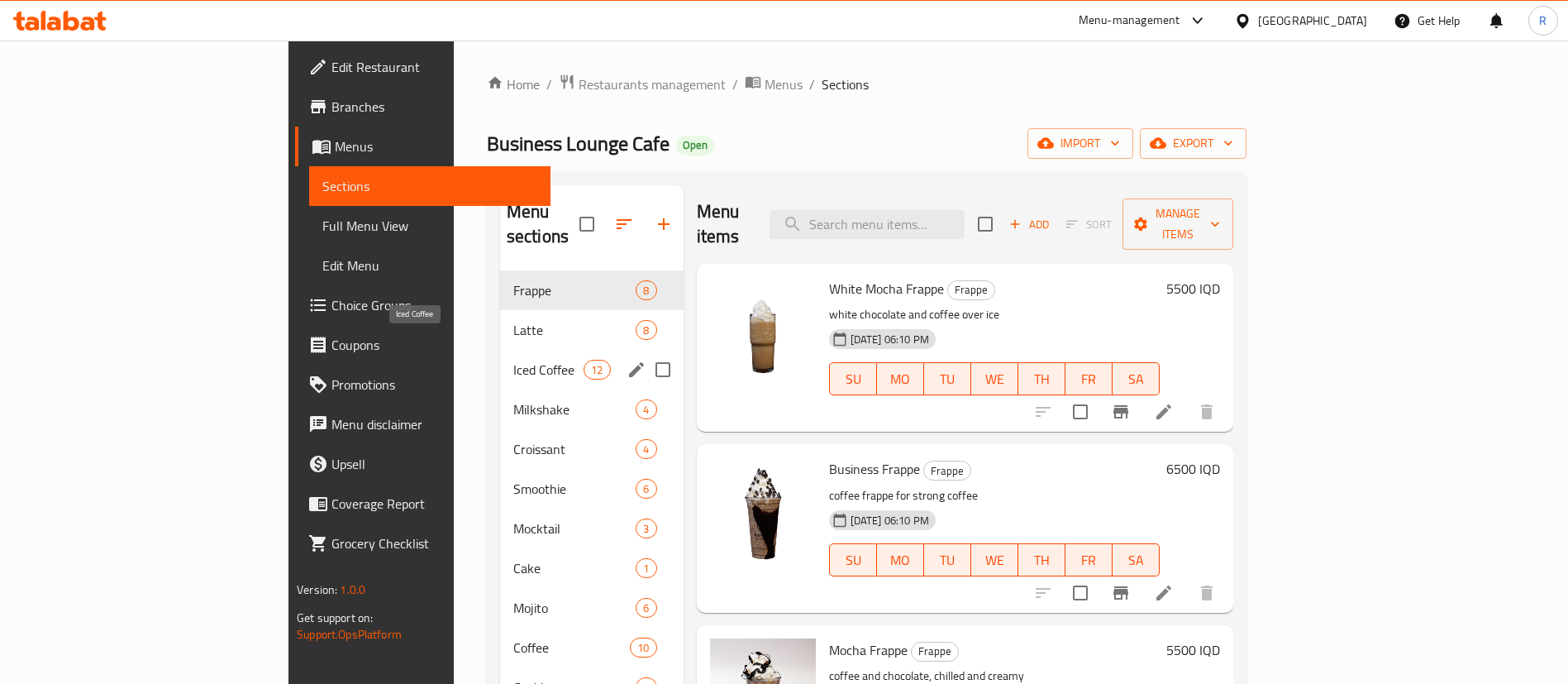
click at [513, 360] on span "Iced Coffee" at bounding box center [548, 369] width 70 height 19
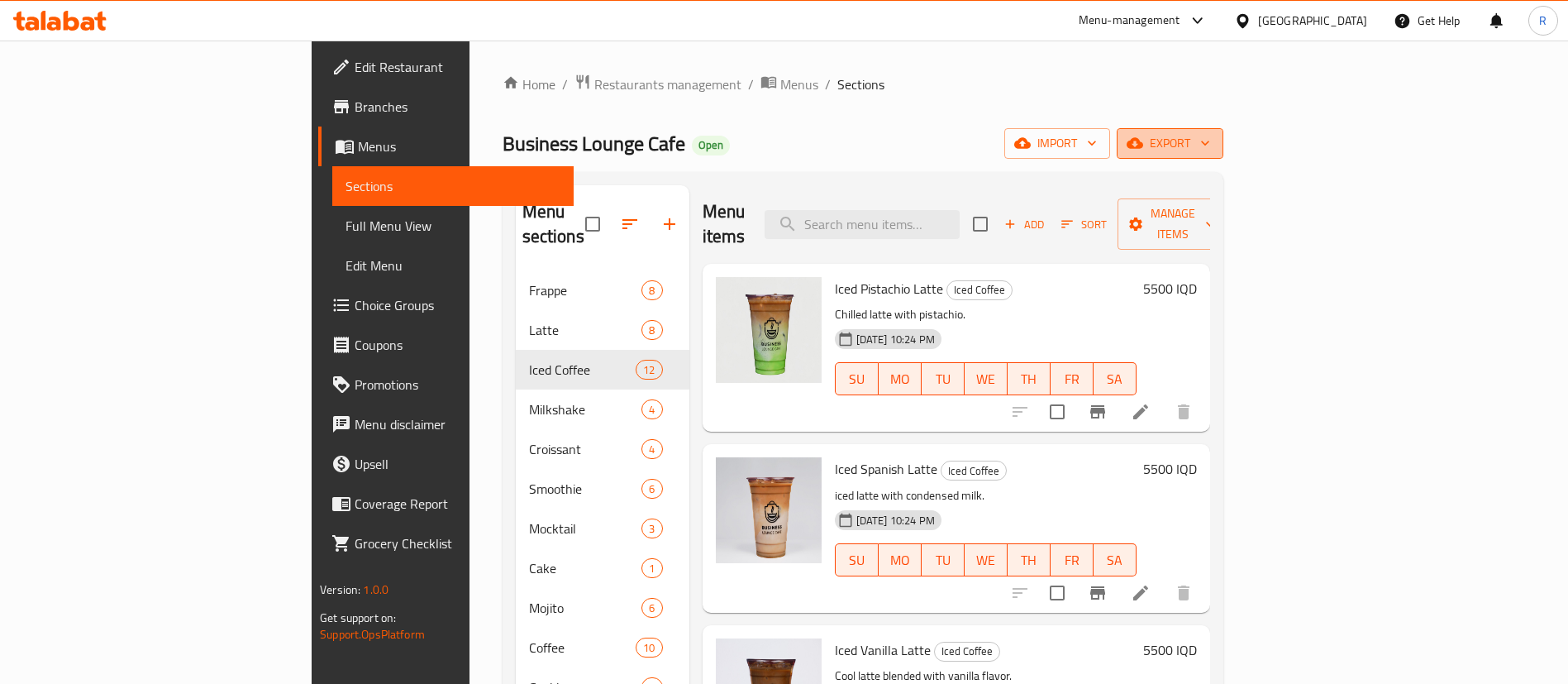
click at [1209, 145] on span "export" at bounding box center [1170, 143] width 80 height 20
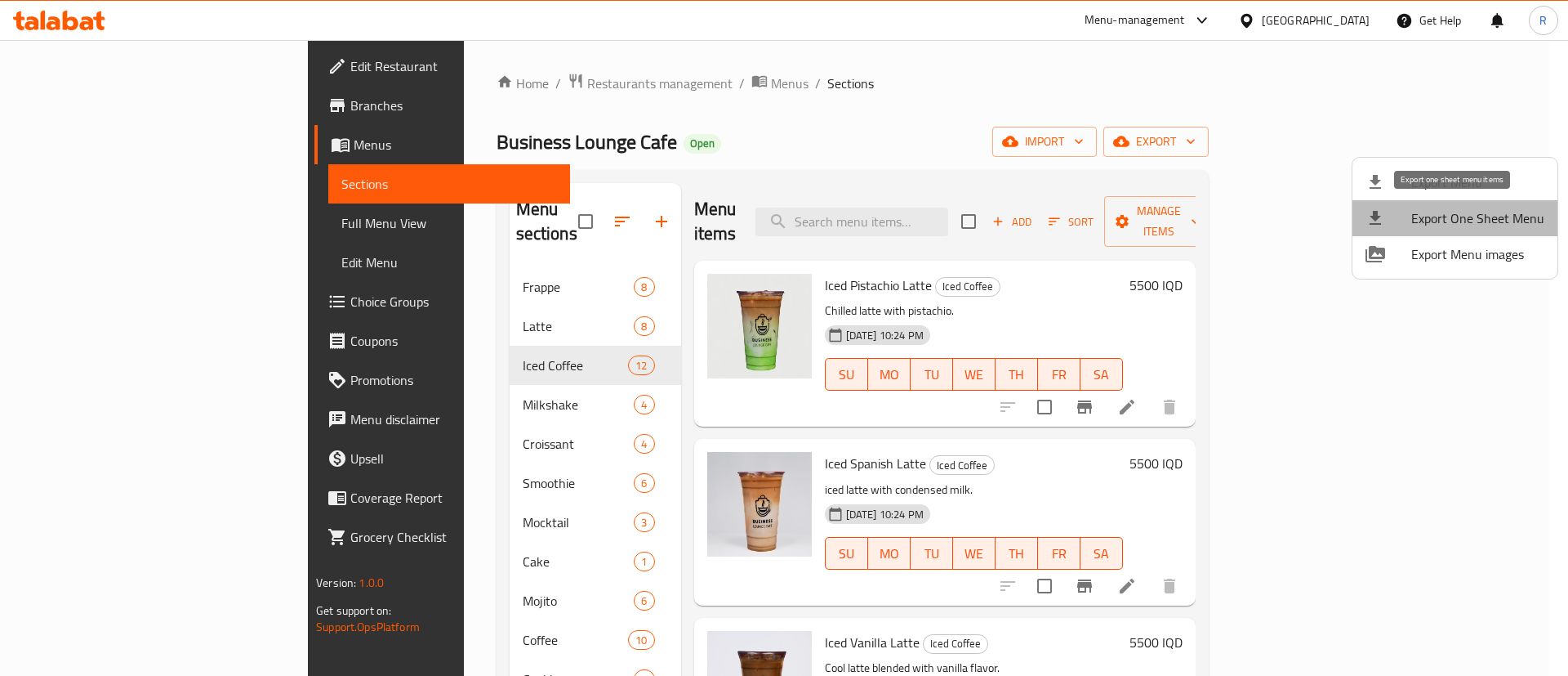
drag, startPoint x: 1458, startPoint y: 217, endPoint x: 1083, endPoint y: 188, distance: 376.1
click at [1459, 217] on span "Export One Sheet Menu" at bounding box center [1479, 217] width 133 height 19
click at [698, 135] on div at bounding box center [784, 338] width 1568 height 676
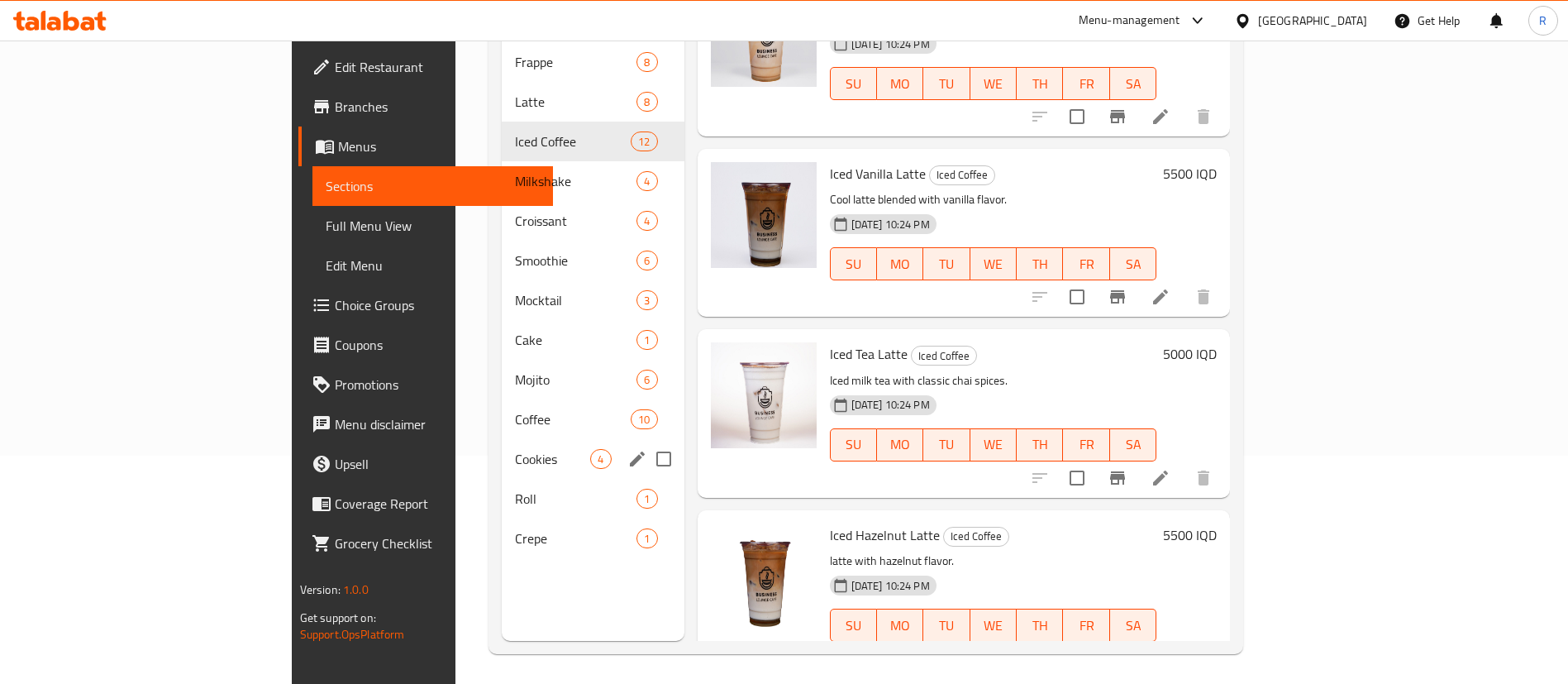
scroll to position [231, 0]
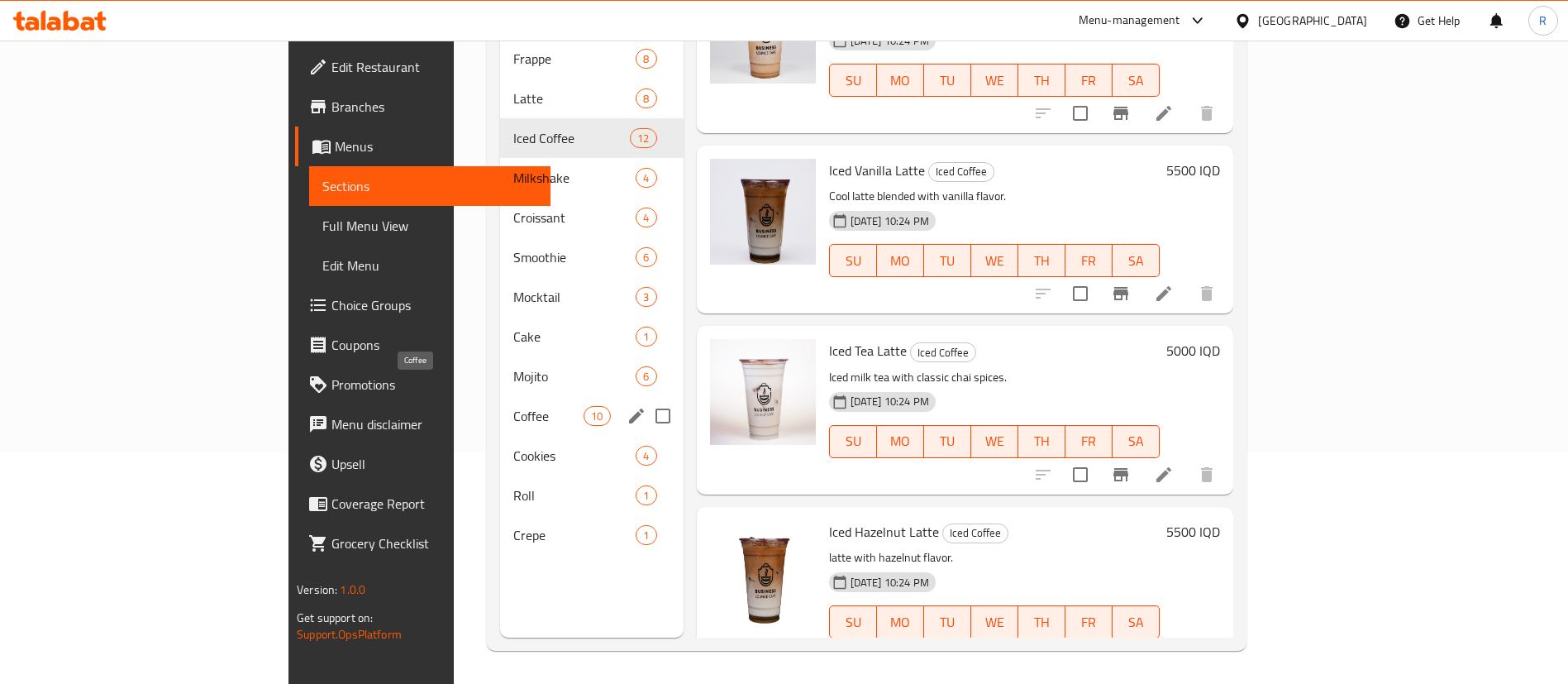
click at [513, 406] on span "Coffee" at bounding box center [548, 415] width 70 height 19
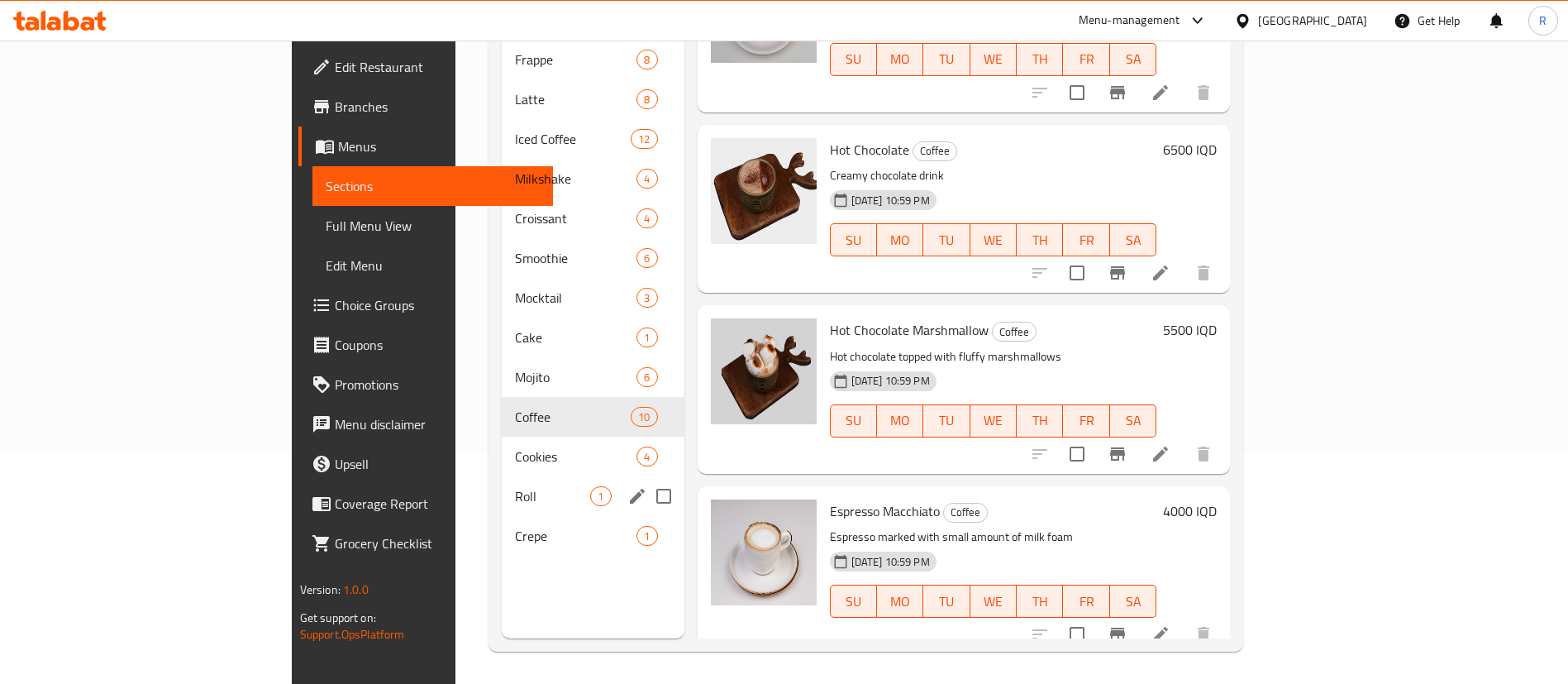
scroll to position [231, 0]
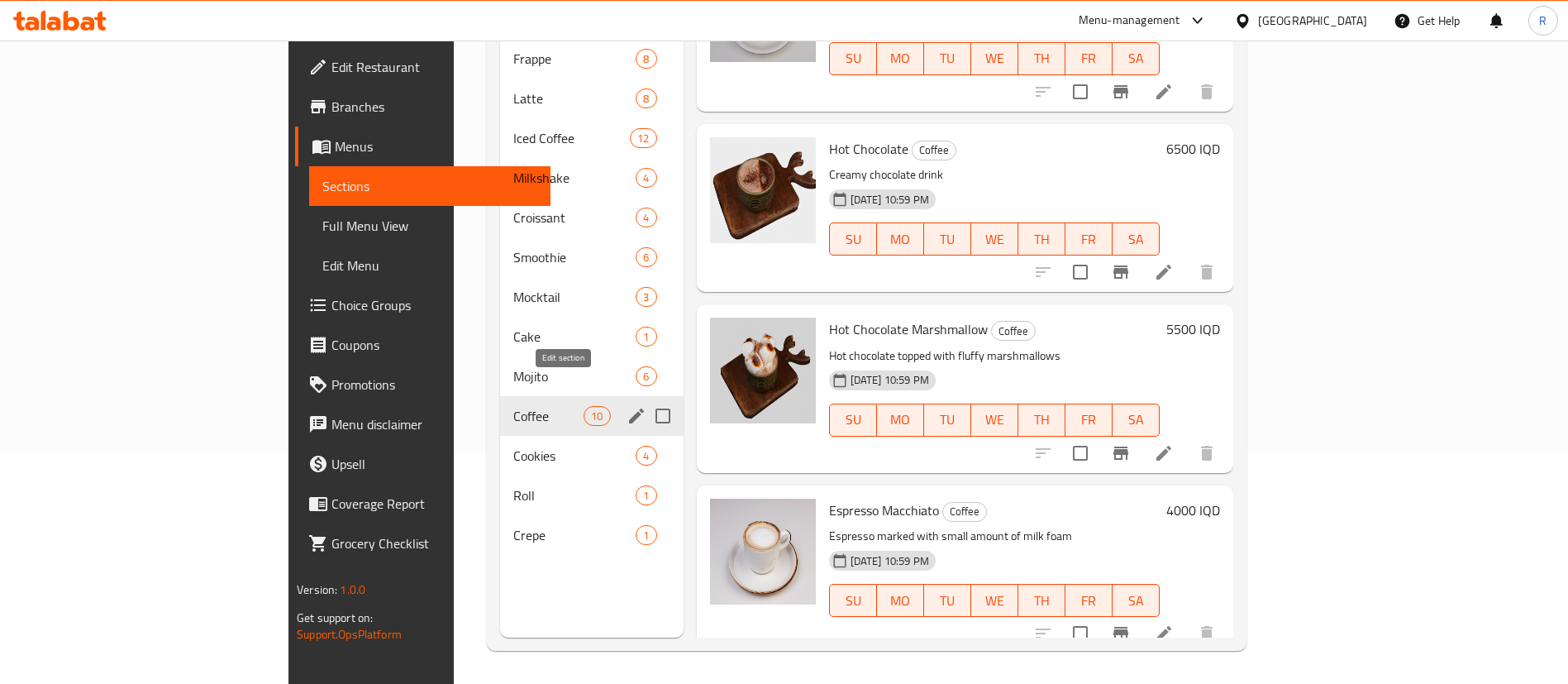
click at [629, 409] on icon "edit" at bounding box center [637, 416] width 15 height 15
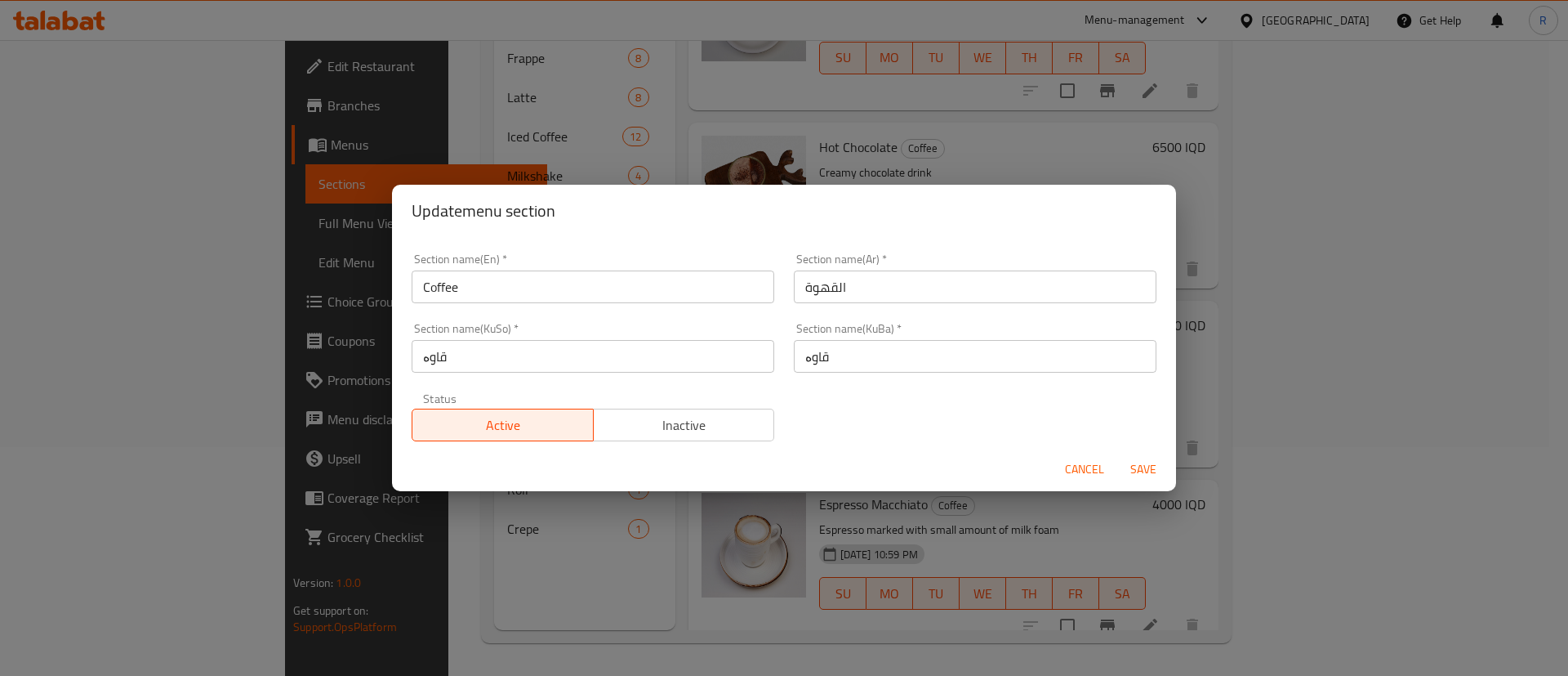
click at [518, 282] on input "Coffee" at bounding box center [593, 287] width 363 height 33
click at [420, 286] on input "Coffee" at bounding box center [593, 287] width 363 height 33
type input "Hot Coffee"
click at [866, 284] on input "القهوة" at bounding box center [974, 287] width 363 height 33
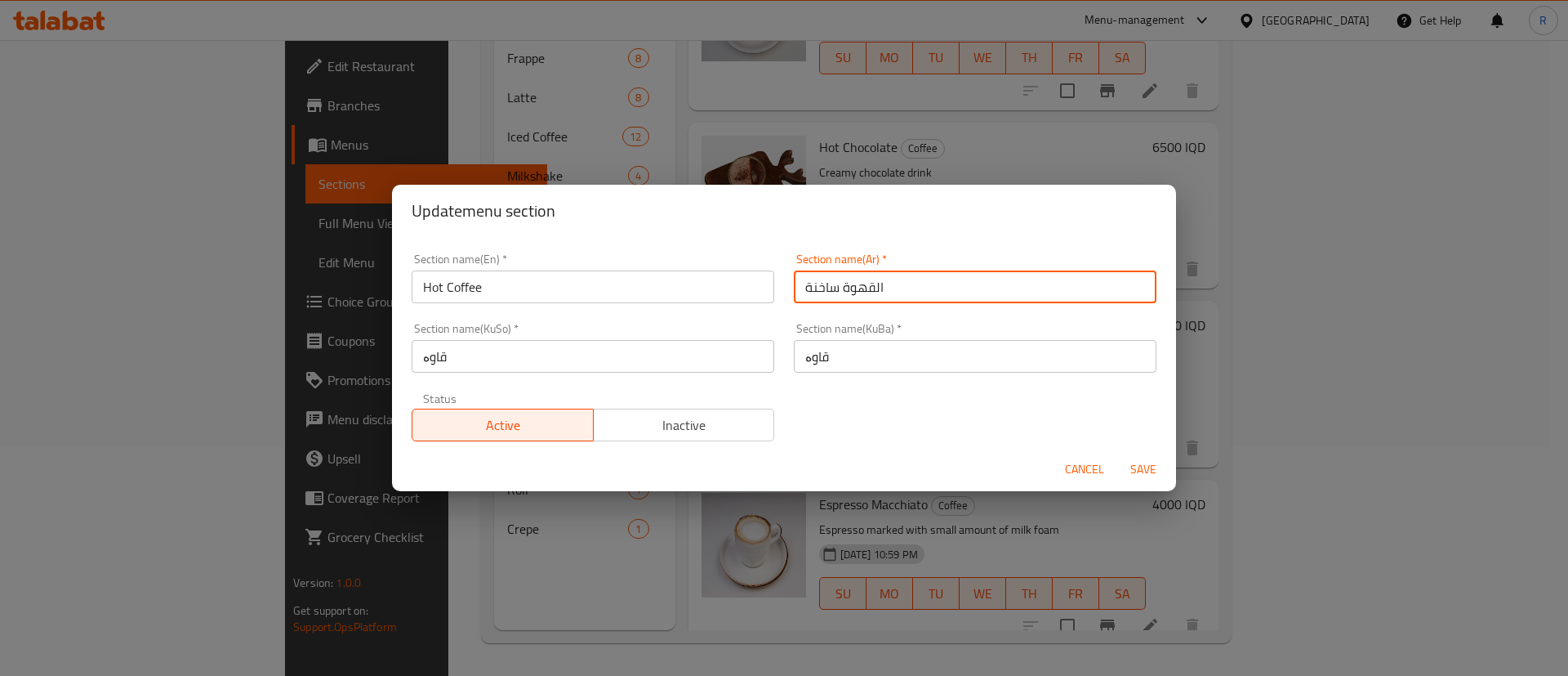
type input "القهوة ساخنة"
click at [855, 350] on input "قاوە" at bounding box center [974, 356] width 363 height 33
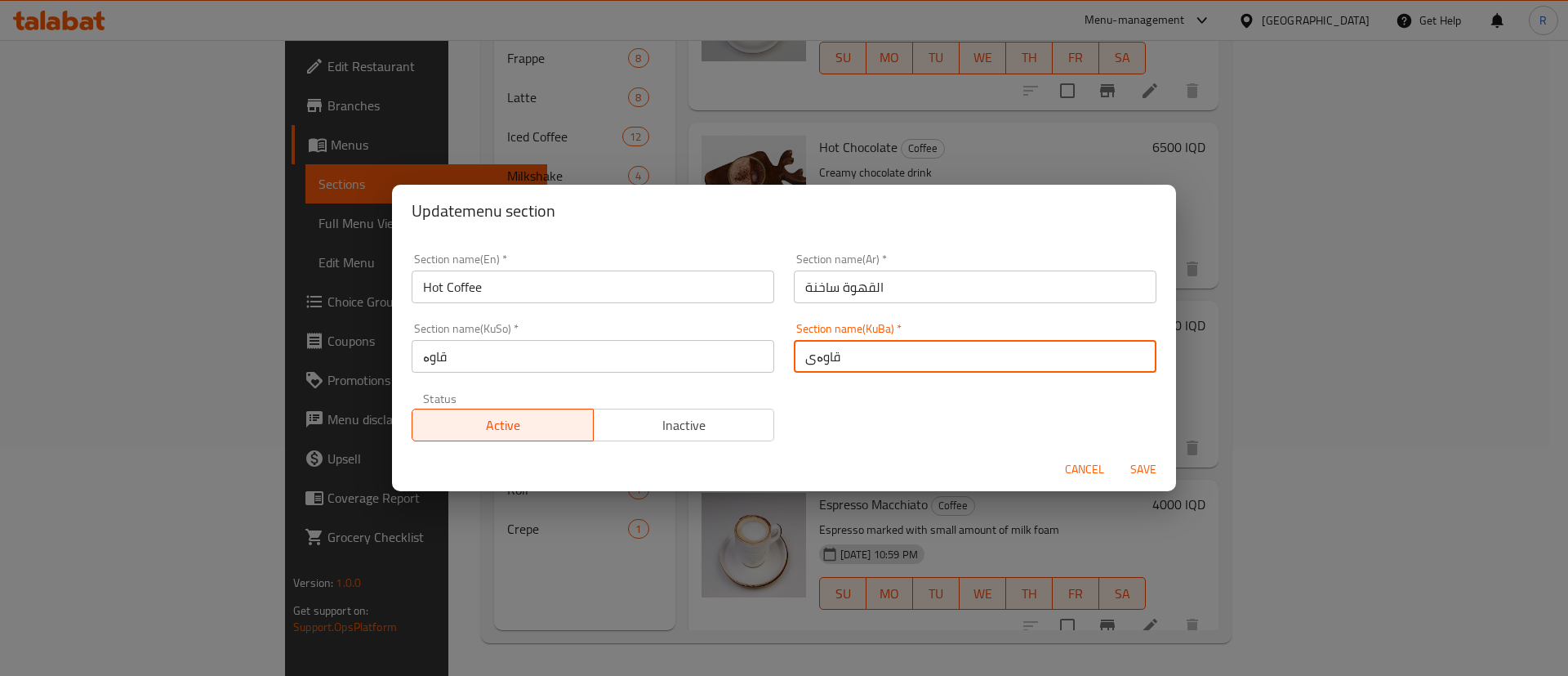
type input "قاوەى"
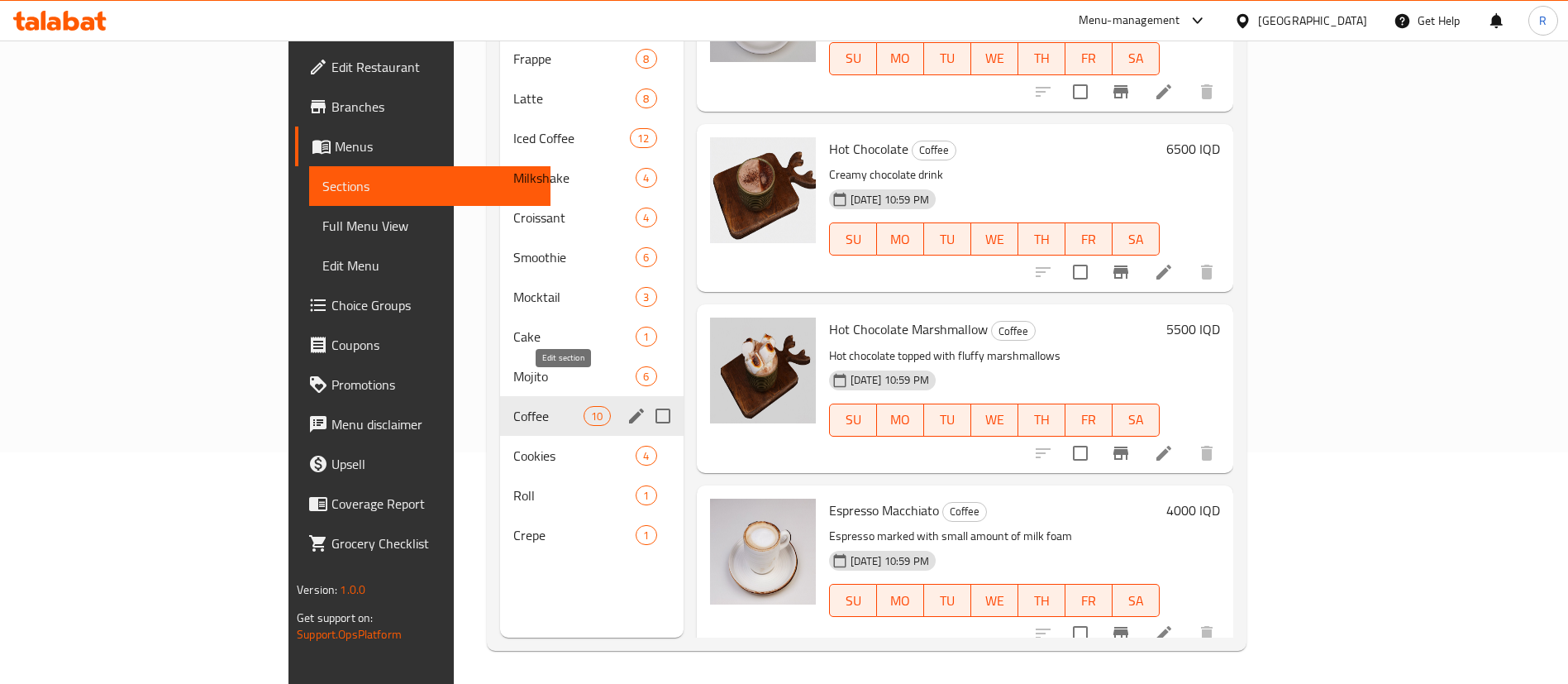
click at [626, 406] on icon "edit" at bounding box center [636, 415] width 19 height 19
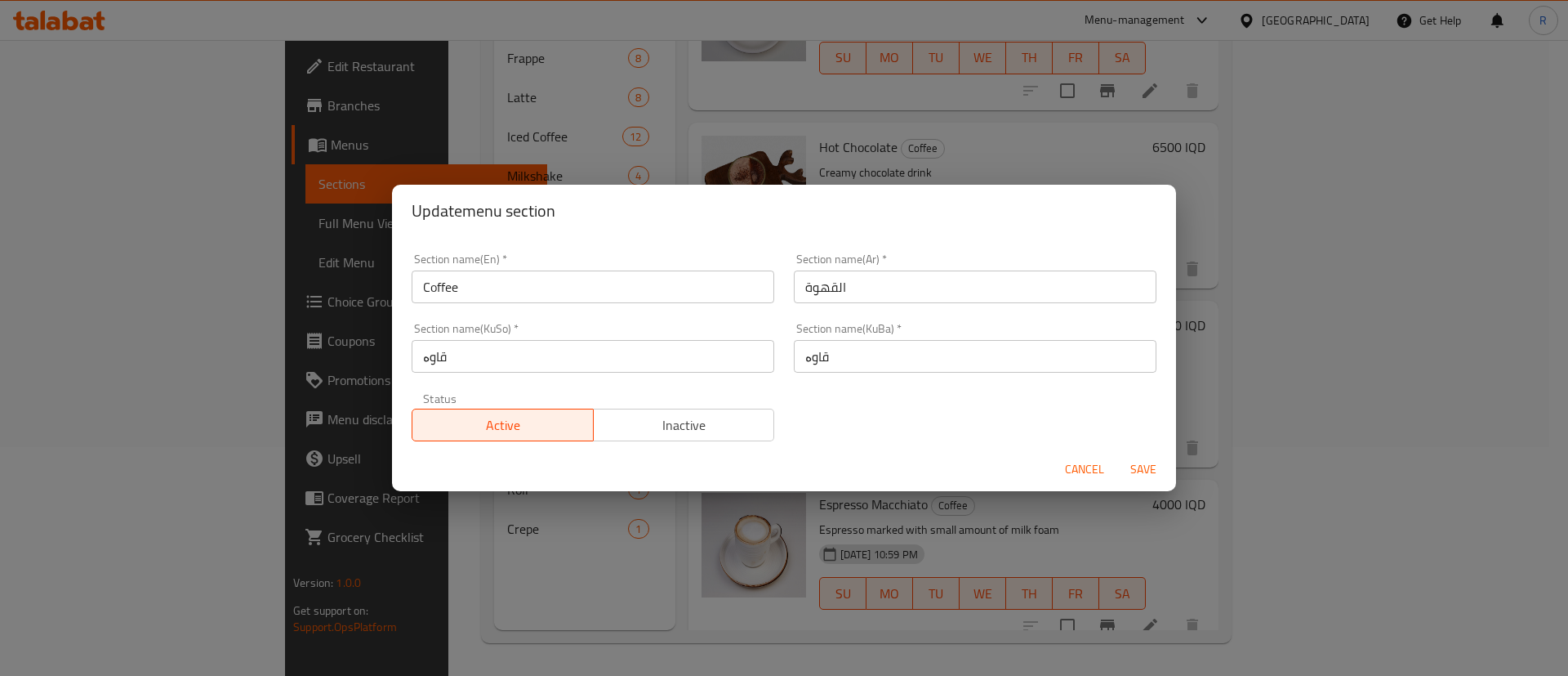
click at [799, 354] on input "قاوە" at bounding box center [974, 356] width 363 height 33
drag, startPoint x: 825, startPoint y: 361, endPoint x: 758, endPoint y: 362, distance: 67.0
click at [758, 362] on div "Section name(En)   * Coffee Section name(En) * Section name(Ar)   * القهوة Sect…" at bounding box center [784, 347] width 764 height 207
click at [858, 363] on input "قاوە" at bounding box center [974, 356] width 363 height 33
click at [870, 360] on input "قاوە" at bounding box center [974, 356] width 363 height 33
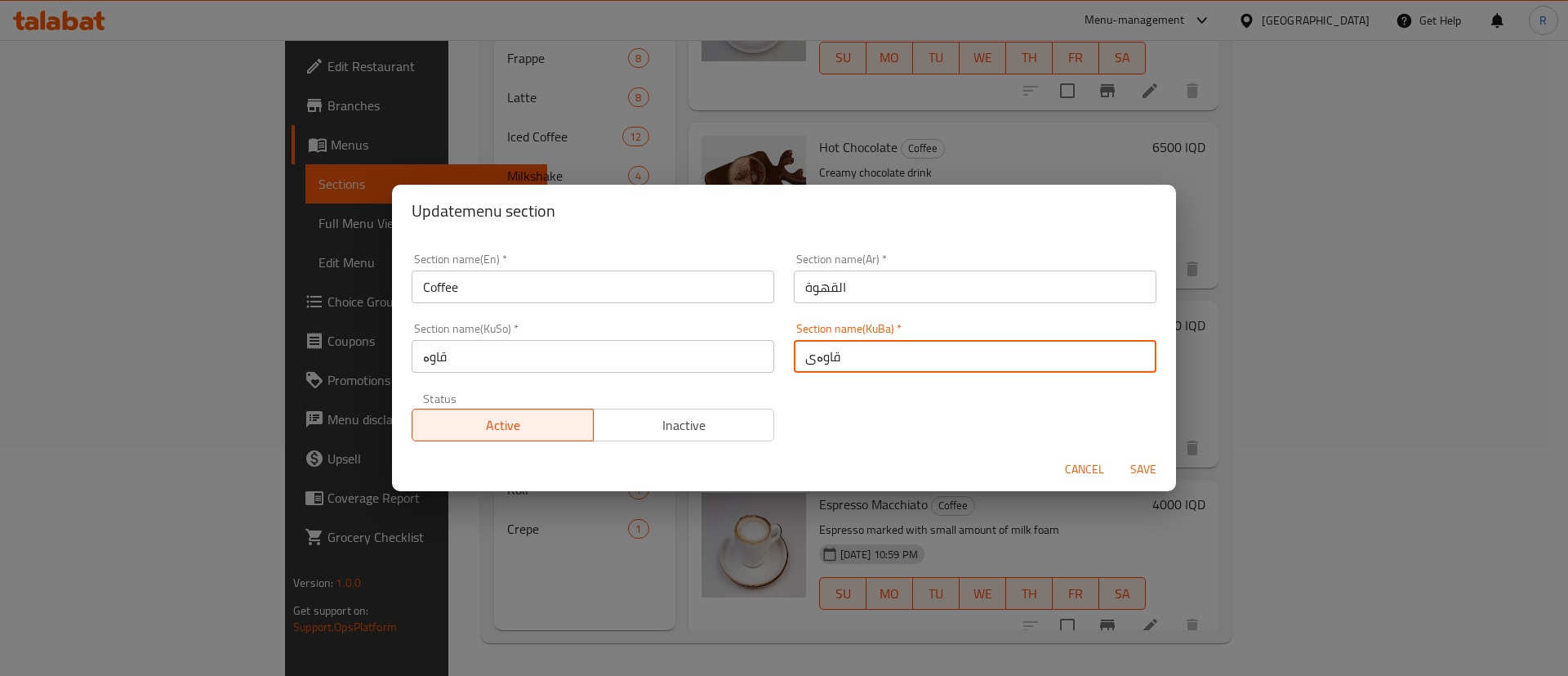
paste input "گەرم"
type input "قاوەى گەرم"
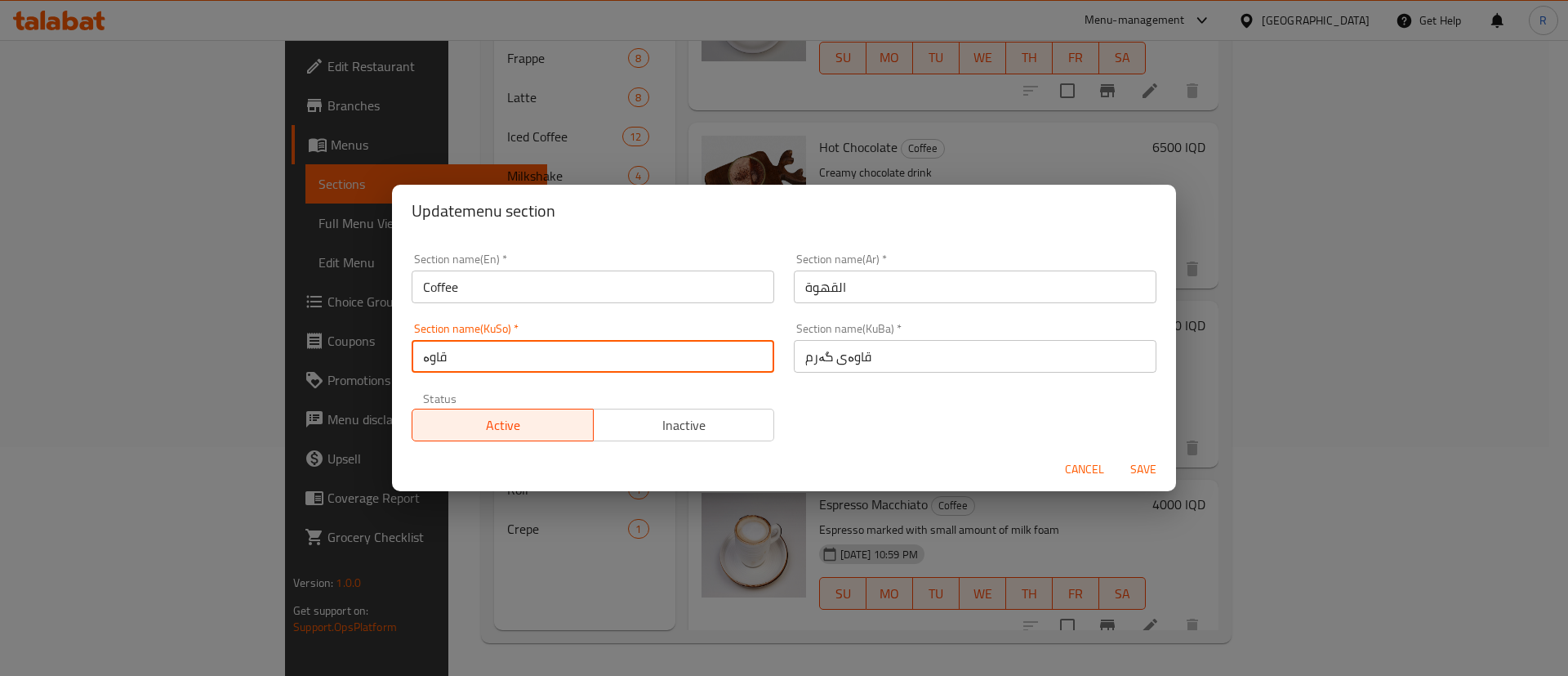
drag, startPoint x: 530, startPoint y: 366, endPoint x: 403, endPoint y: 366, distance: 127.0
click at [403, 366] on div "Section name(KuSo)   * قاوە Section name(KuSo) *" at bounding box center [593, 348] width 383 height 69
paste input "ى گەرم"
type input "قاوەى گەرم"
click at [423, 288] on input "Coffee" at bounding box center [593, 287] width 363 height 33
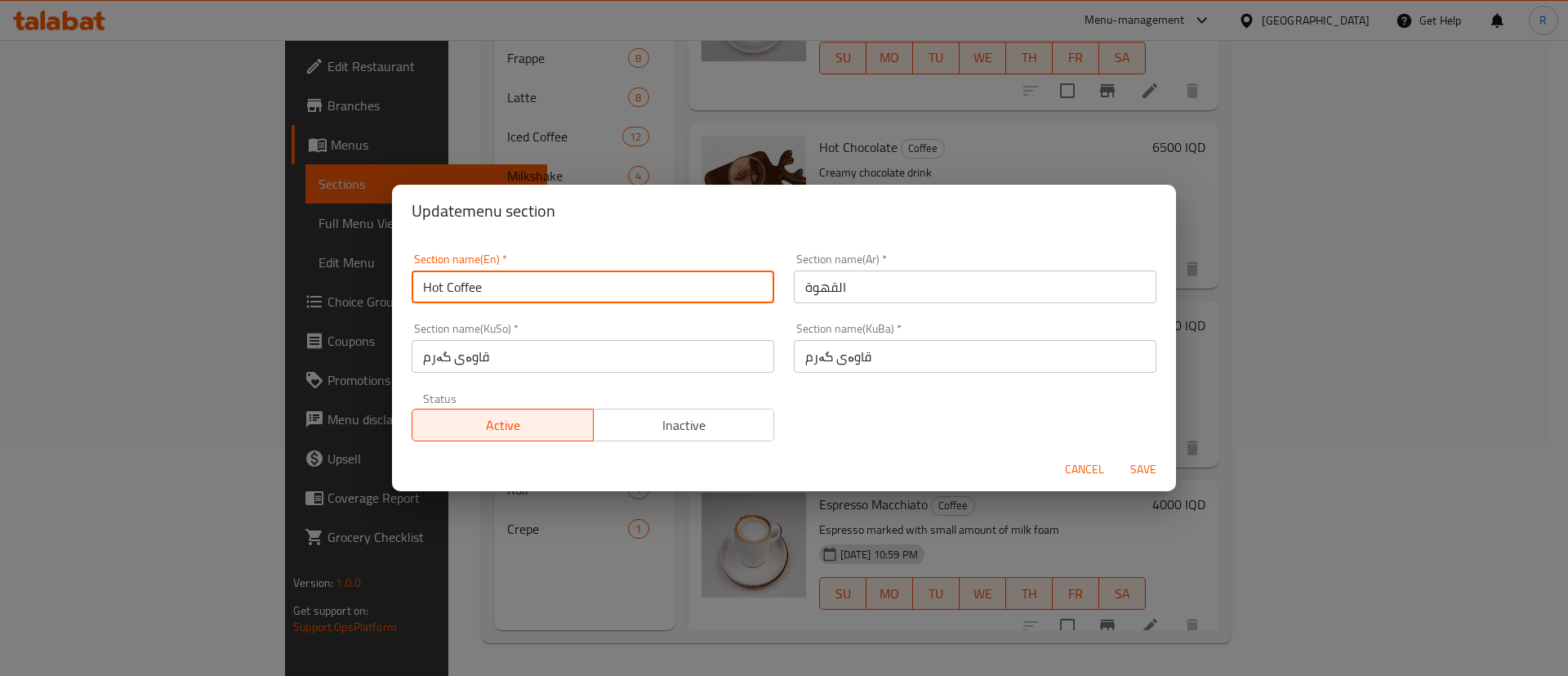
type input "Hot Coffee"
click at [886, 282] on input "القهوة" at bounding box center [974, 287] width 363 height 33
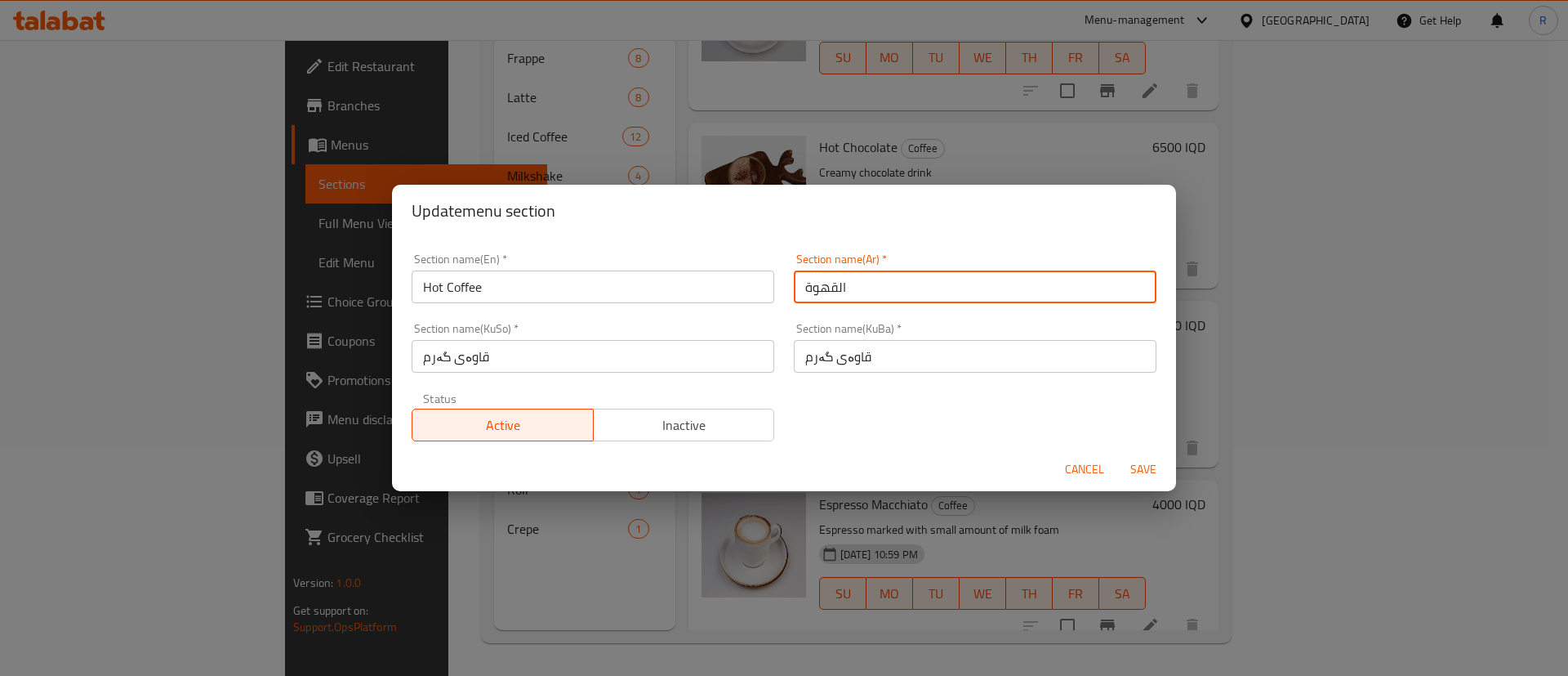
type input "القهوة ساخنة"
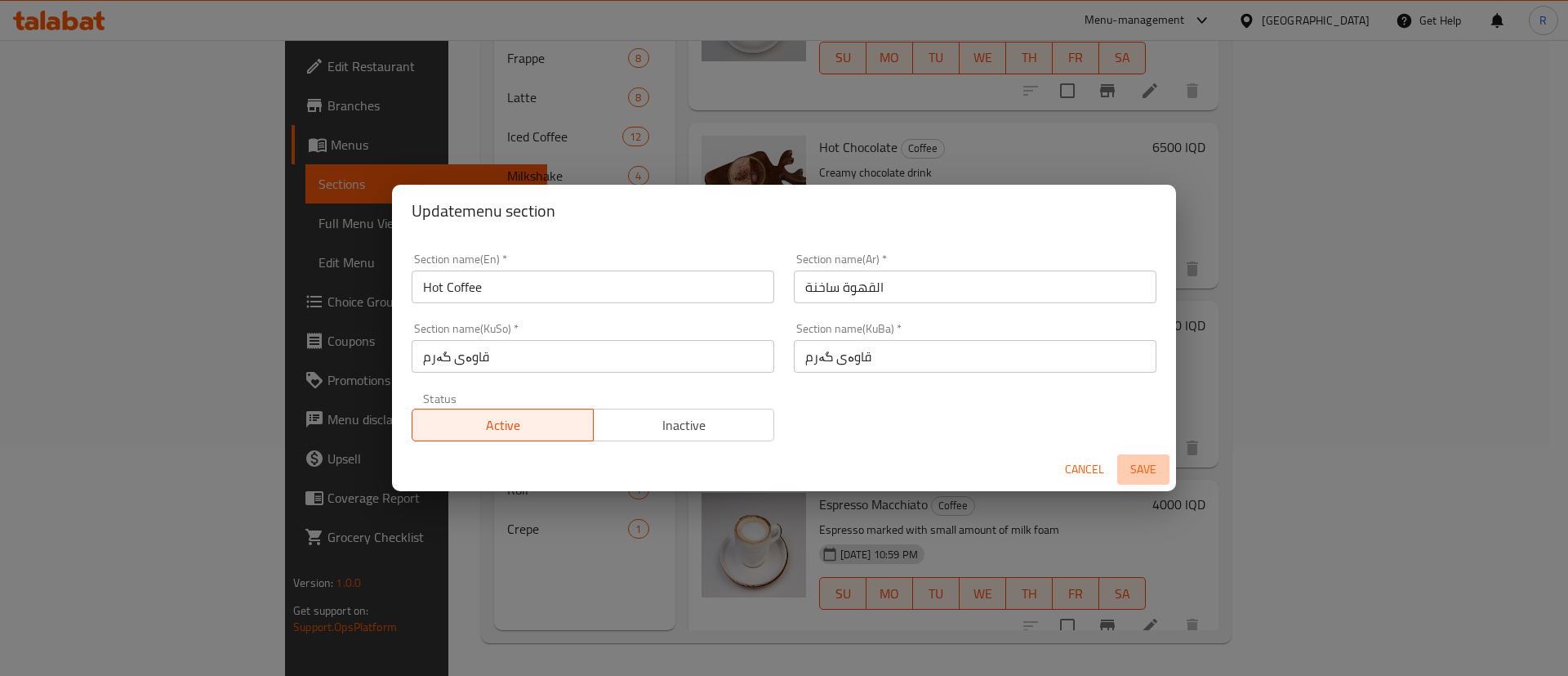
click at [1143, 468] on span "Save" at bounding box center [1143, 470] width 39 height 20
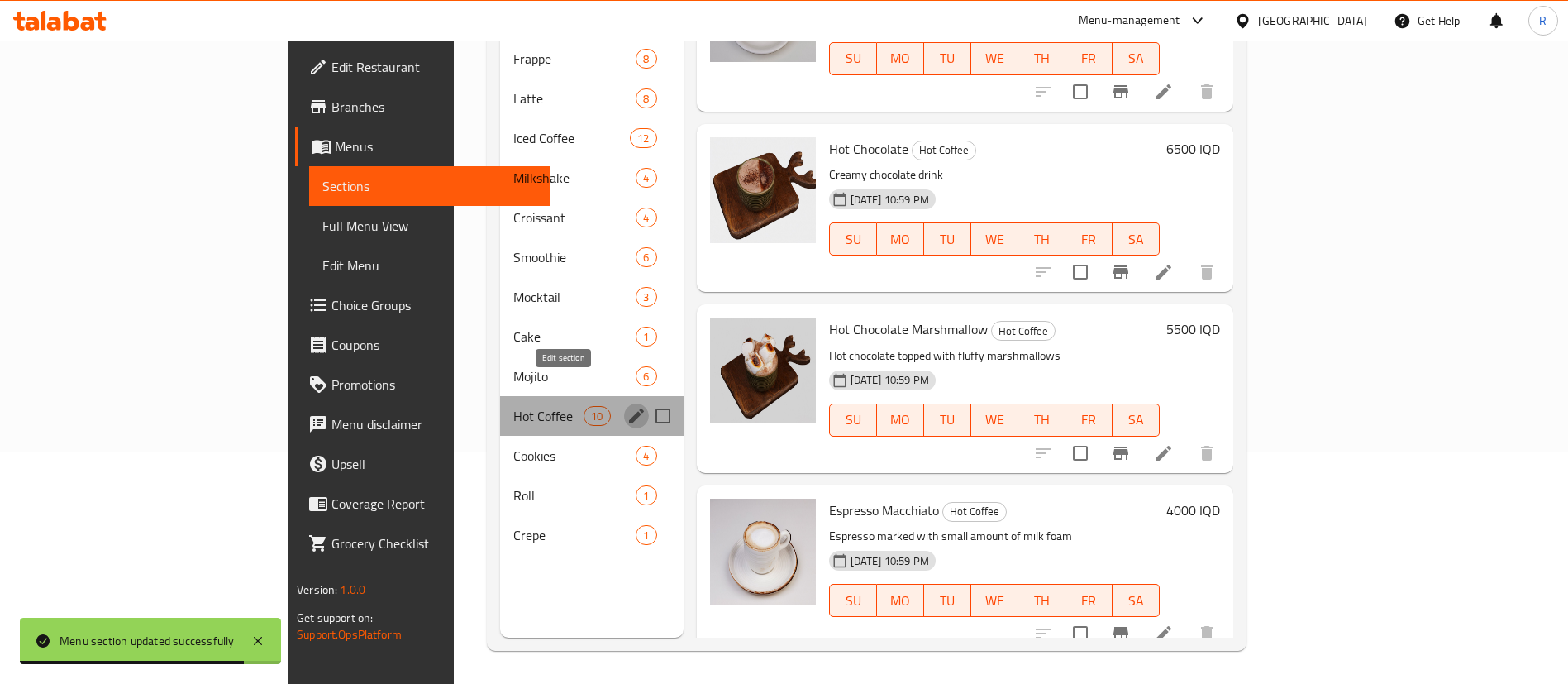
click at [626, 406] on icon "edit" at bounding box center [636, 415] width 19 height 19
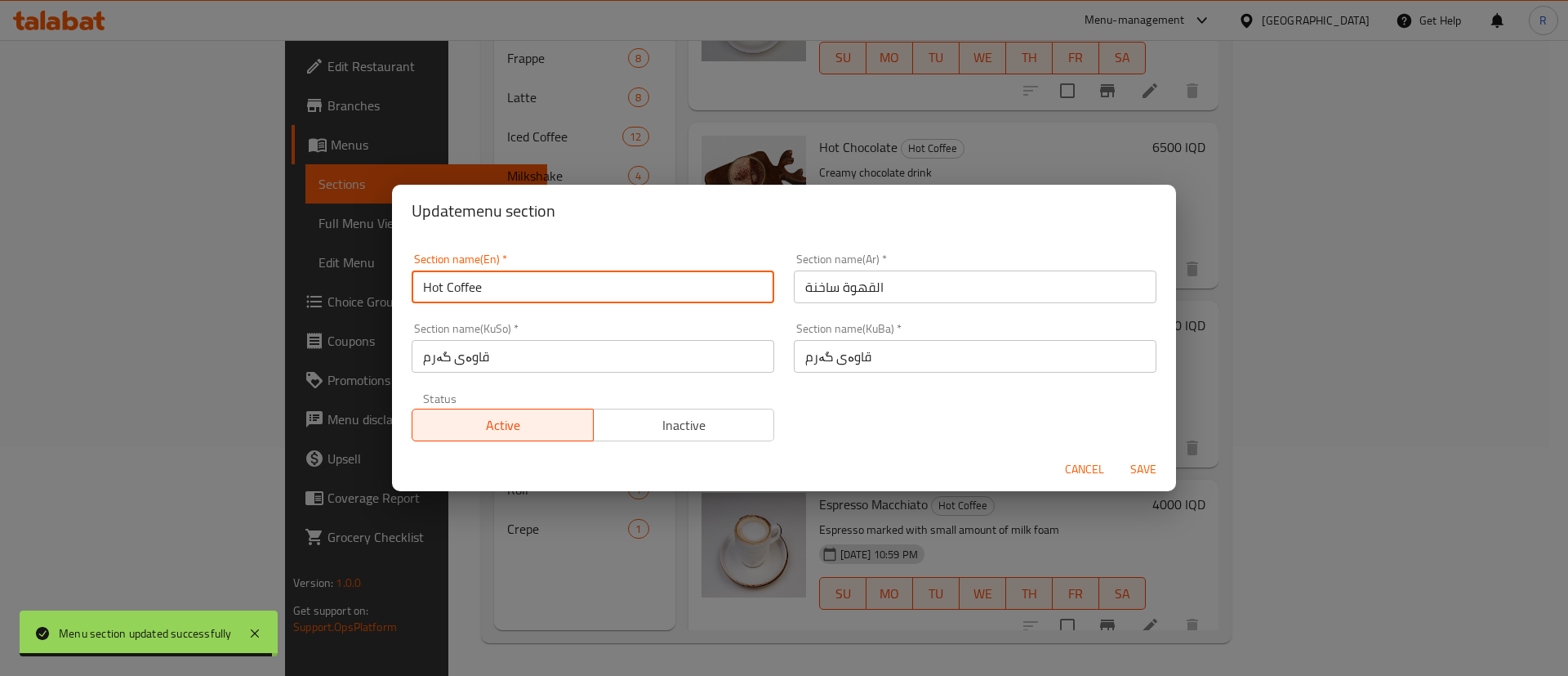
drag, startPoint x: 506, startPoint y: 281, endPoint x: 414, endPoint y: 280, distance: 92.0
click at [414, 280] on input "Hot Coffee" at bounding box center [593, 287] width 363 height 33
